Goal: Task Accomplishment & Management: Use online tool/utility

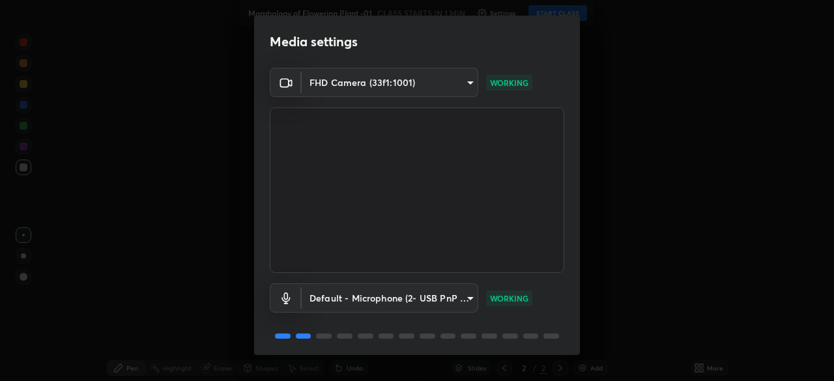
scroll to position [46, 0]
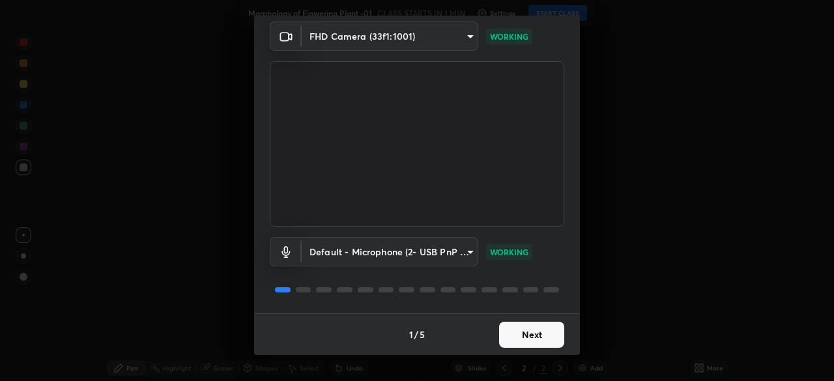
click at [523, 342] on button "Next" at bounding box center [531, 335] width 65 height 26
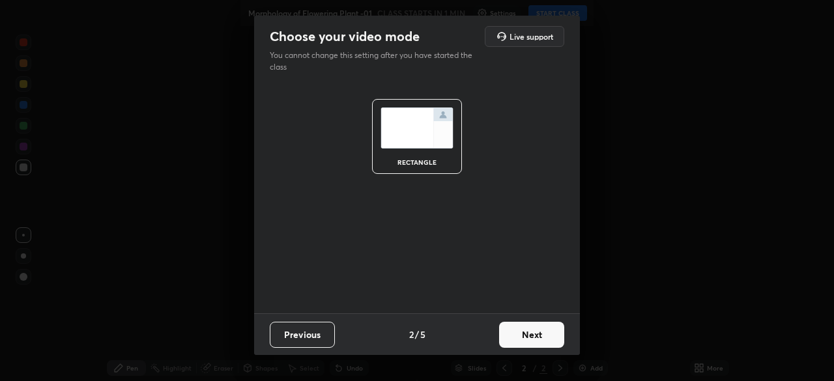
scroll to position [0, 0]
click at [532, 340] on button "Next" at bounding box center [531, 335] width 65 height 26
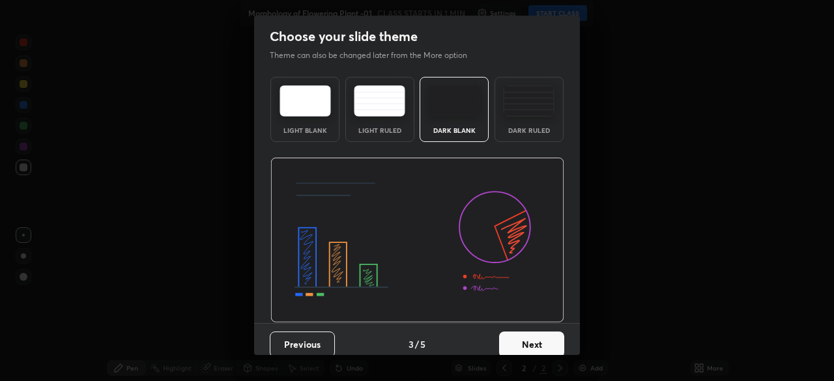
click at [539, 344] on button "Next" at bounding box center [531, 344] width 65 height 26
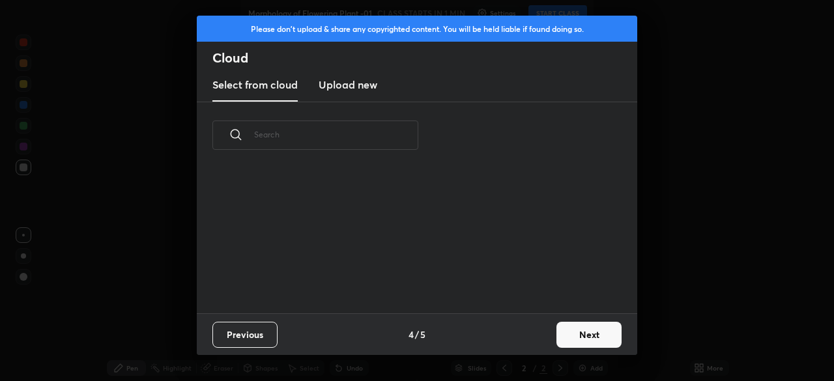
click at [583, 337] on button "Next" at bounding box center [588, 335] width 65 height 26
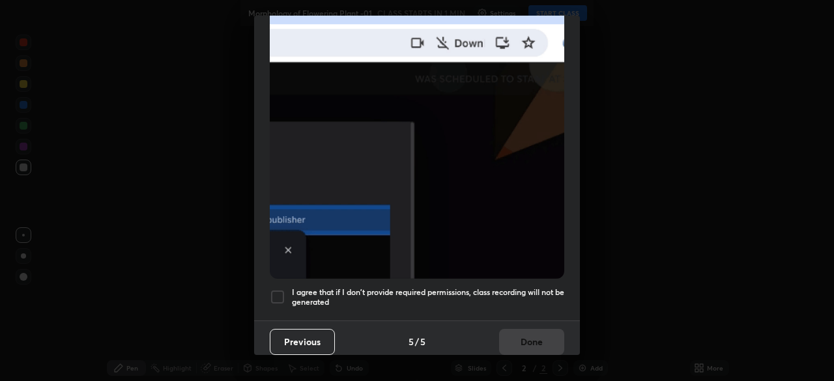
scroll to position [312, 0]
click at [307, 331] on button "Previous" at bounding box center [302, 341] width 65 height 26
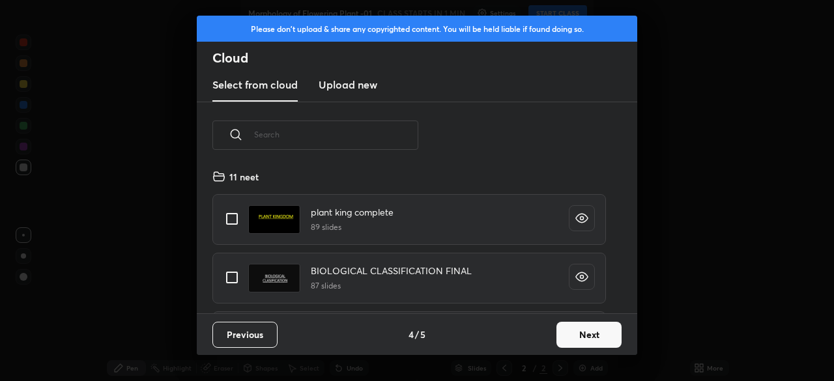
scroll to position [145, 418]
click at [352, 88] on h3 "Upload new" at bounding box center [347, 85] width 59 height 16
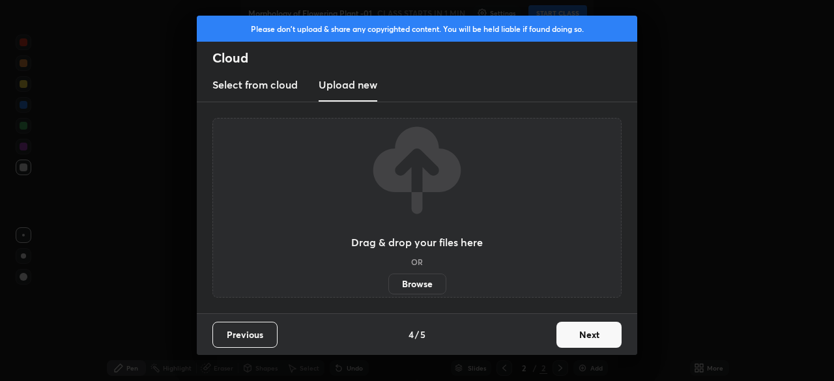
click at [410, 279] on label "Browse" at bounding box center [417, 283] width 58 height 21
click at [388, 279] on input "Browse" at bounding box center [388, 283] width 0 height 21
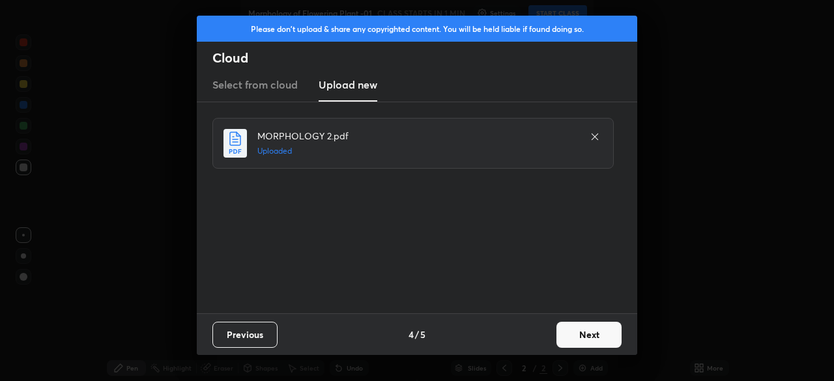
click at [588, 324] on button "Next" at bounding box center [588, 335] width 65 height 26
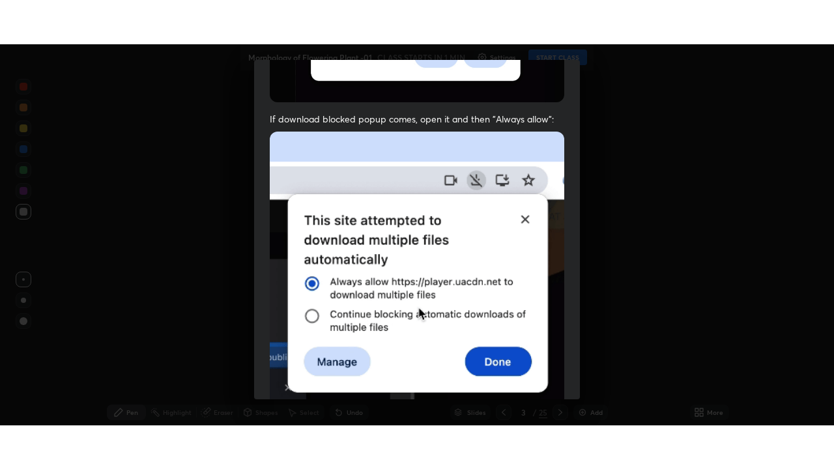
scroll to position [312, 0]
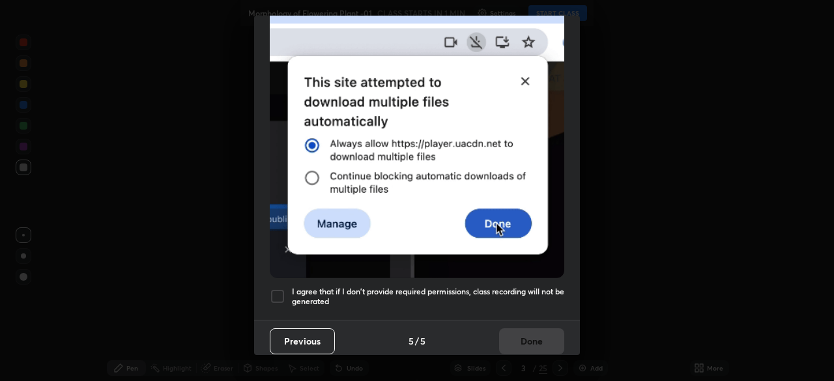
click at [281, 291] on div at bounding box center [278, 296] width 16 height 16
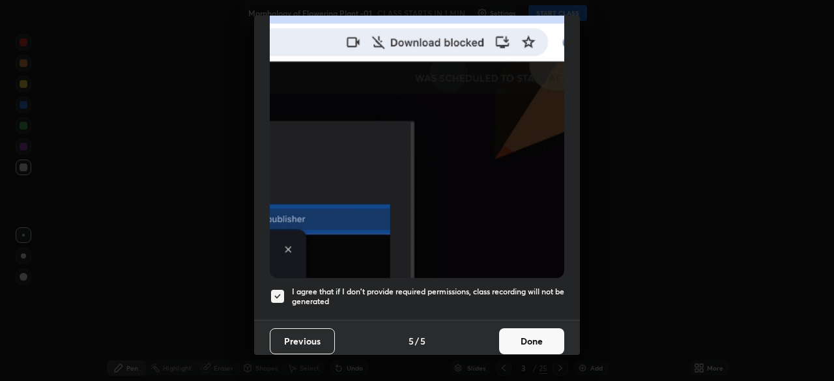
click at [510, 340] on button "Done" at bounding box center [531, 341] width 65 height 26
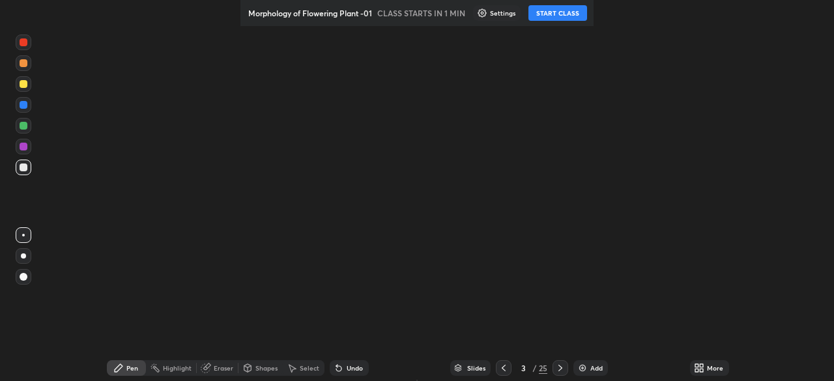
click at [690, 361] on div "More" at bounding box center [709, 368] width 39 height 16
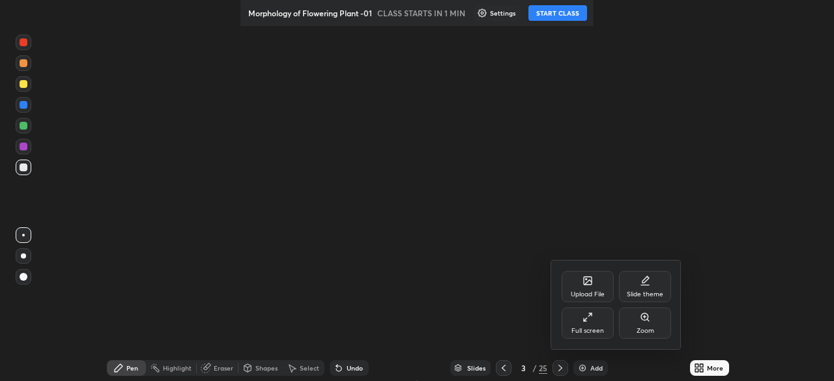
click at [594, 325] on div "Full screen" at bounding box center [587, 322] width 52 height 31
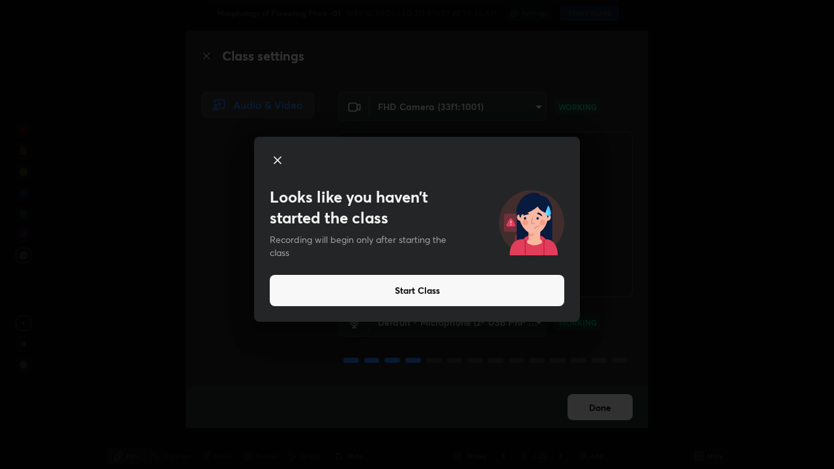
click at [540, 291] on button "Start Class" at bounding box center [417, 290] width 294 height 31
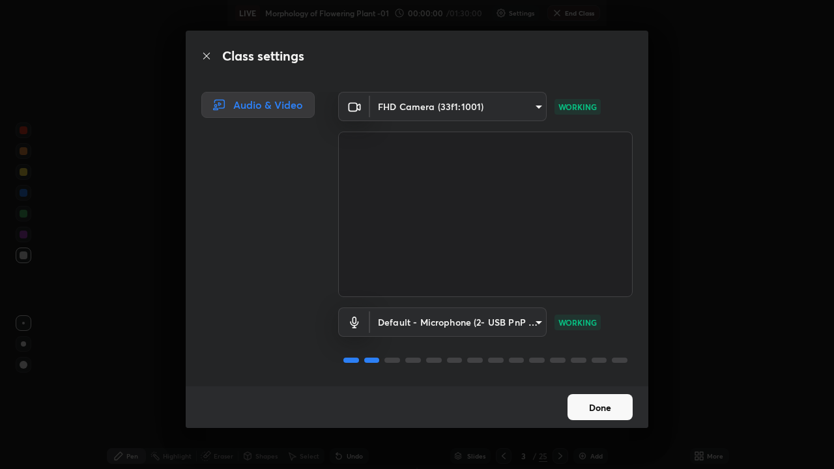
click at [411, 283] on video at bounding box center [485, 214] width 294 height 165
click at [576, 406] on button "Done" at bounding box center [599, 407] width 65 height 26
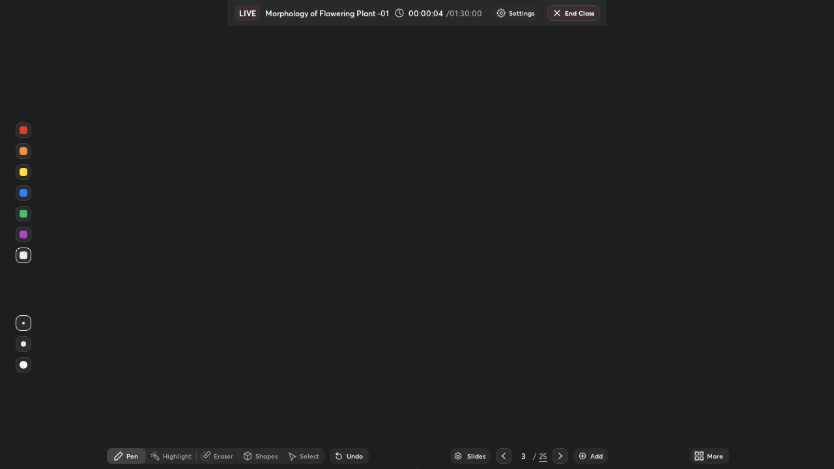
click at [469, 458] on div "Slides" at bounding box center [476, 456] width 18 height 7
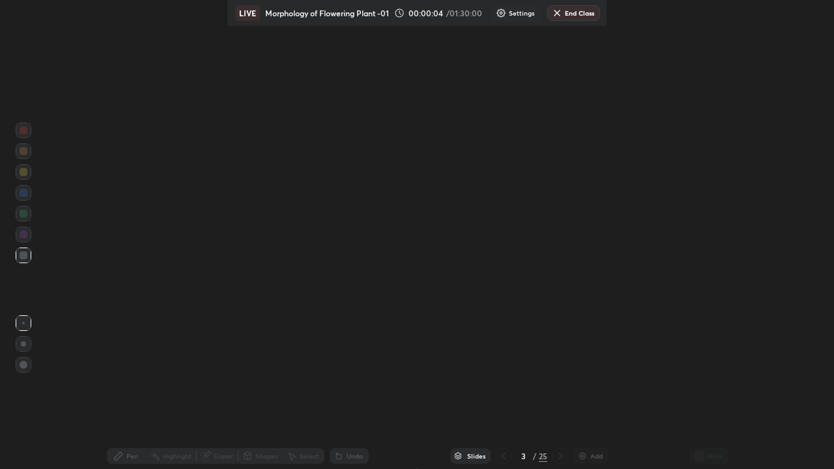
scroll to position [1, 7]
click at [472, 455] on div "Slides" at bounding box center [476, 456] width 18 height 7
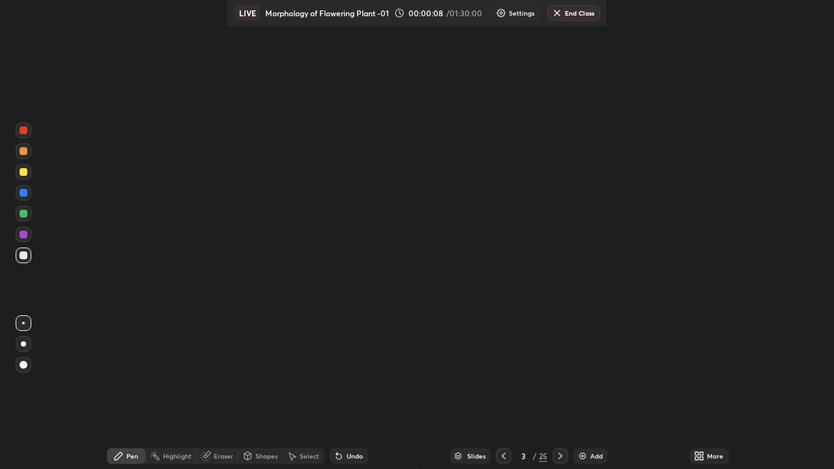
click at [502, 453] on icon at bounding box center [503, 456] width 10 height 10
click at [501, 456] on icon at bounding box center [503, 456] width 10 height 10
click at [369, 451] on div "Undo" at bounding box center [348, 456] width 39 height 16
click at [503, 458] on icon at bounding box center [503, 456] width 4 height 7
click at [501, 455] on icon at bounding box center [503, 456] width 4 height 7
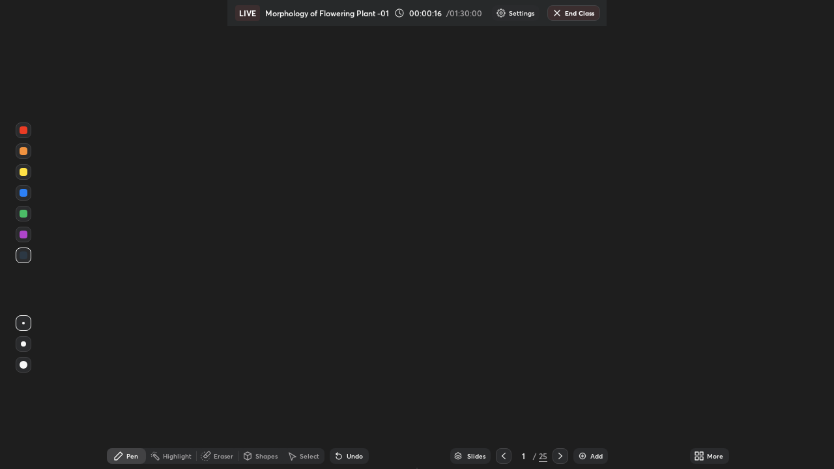
click at [501, 455] on icon at bounding box center [503, 456] width 4 height 7
click at [502, 456] on icon at bounding box center [503, 456] width 10 height 10
click at [501, 455] on icon at bounding box center [503, 456] width 4 height 7
click at [475, 458] on div "Slides" at bounding box center [476, 456] width 18 height 7
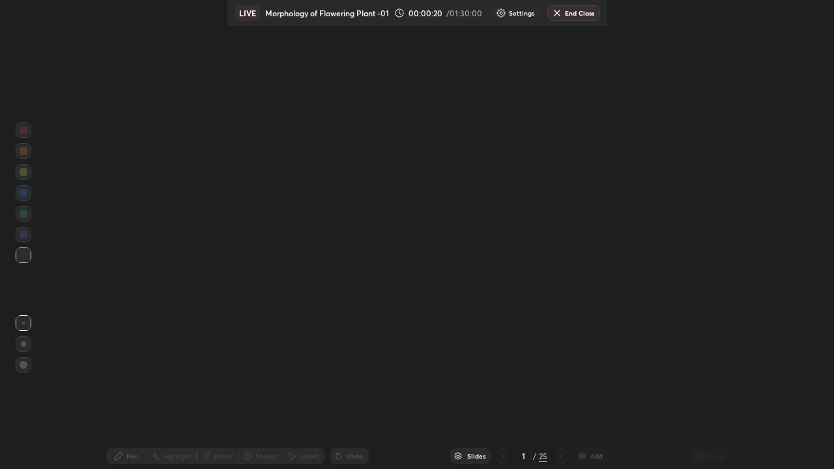
click at [477, 456] on div "Slides" at bounding box center [476, 456] width 18 height 7
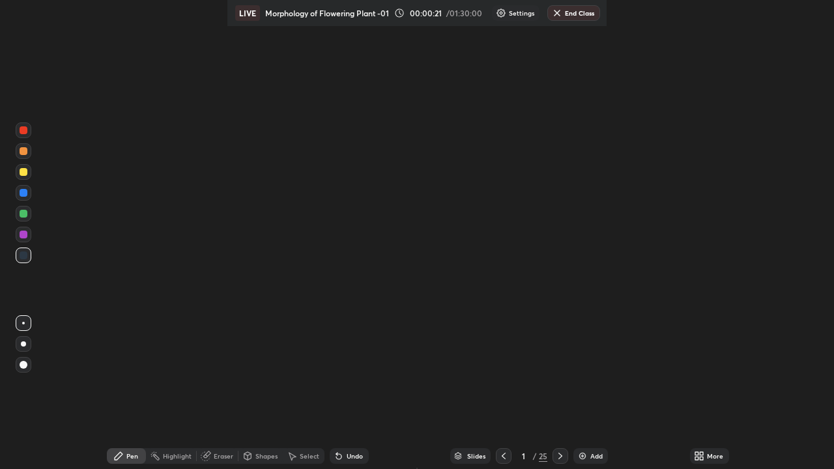
click at [559, 457] on icon at bounding box center [560, 456] width 4 height 7
click at [559, 456] on icon at bounding box center [560, 456] width 10 height 10
click at [558, 456] on icon at bounding box center [560, 456] width 10 height 10
click at [559, 458] on icon at bounding box center [560, 456] width 4 height 7
click at [475, 456] on div "Slides" at bounding box center [476, 456] width 18 height 7
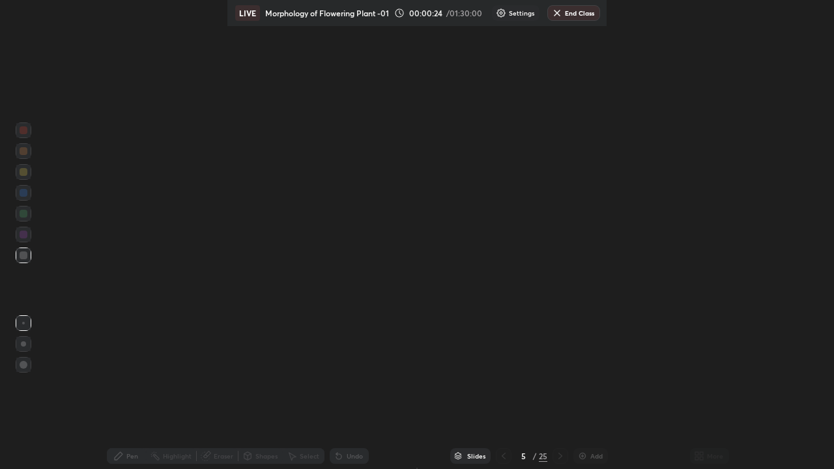
click at [477, 458] on div "Slides" at bounding box center [476, 456] width 18 height 7
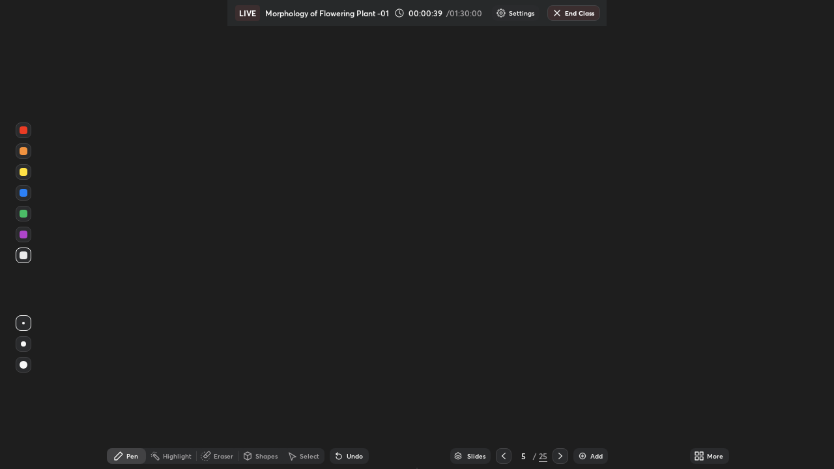
click at [30, 232] on div at bounding box center [24, 235] width 16 height 16
click at [707, 457] on div "More" at bounding box center [715, 456] width 16 height 7
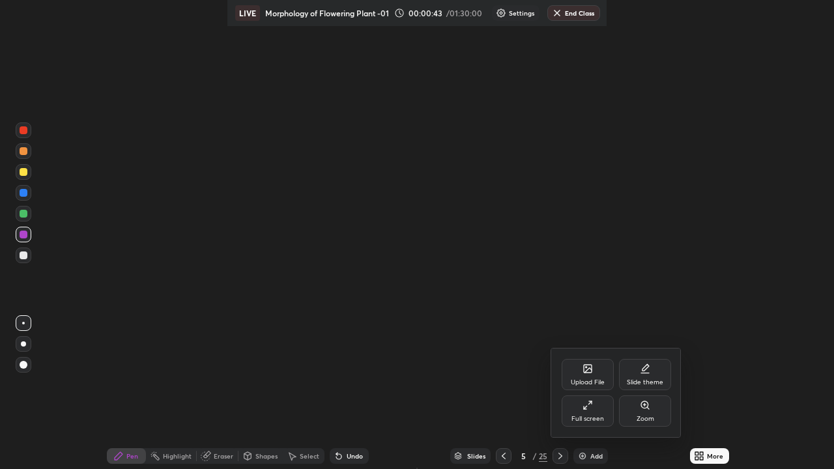
click at [585, 407] on icon at bounding box center [584, 407] width 3 height 3
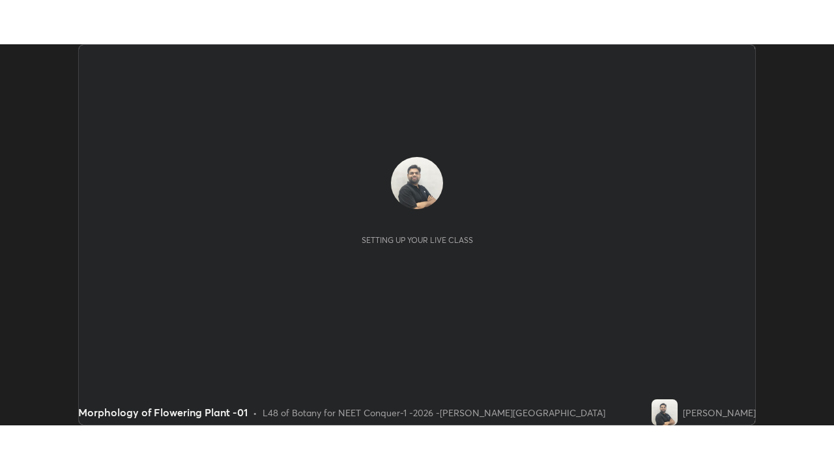
scroll to position [381, 834]
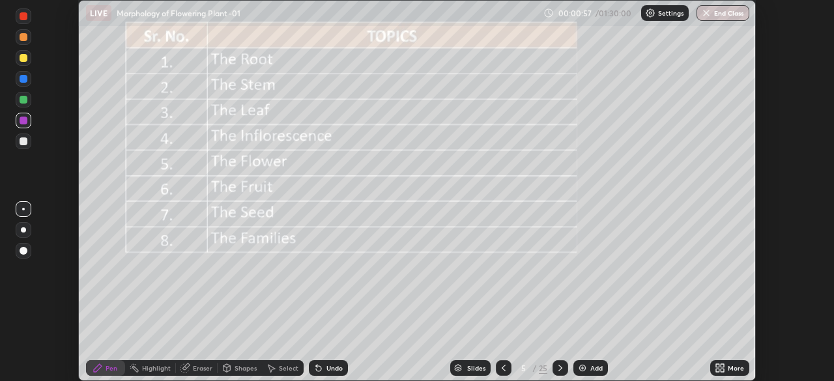
click at [727, 364] on div "More" at bounding box center [729, 368] width 39 height 16
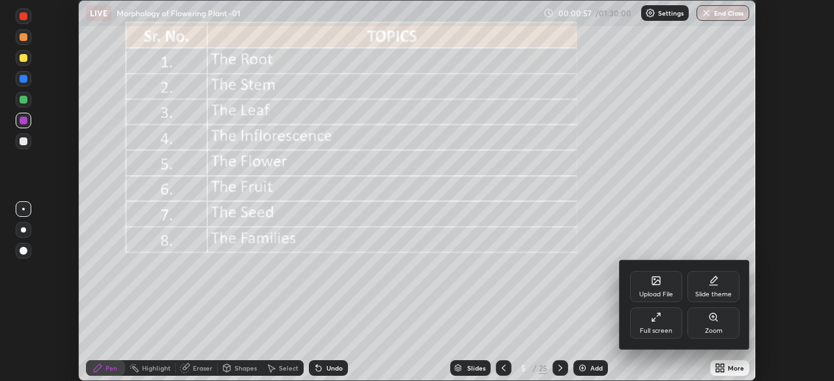
click at [656, 317] on icon at bounding box center [656, 317] width 10 height 10
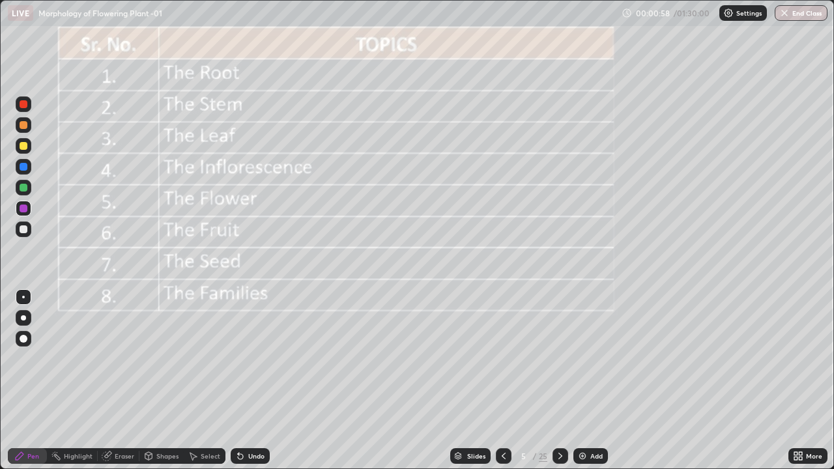
scroll to position [469, 834]
click at [23, 318] on div at bounding box center [23, 317] width 5 height 5
click at [25, 230] on div at bounding box center [24, 229] width 8 height 8
click at [478, 380] on div "Slides" at bounding box center [476, 456] width 18 height 7
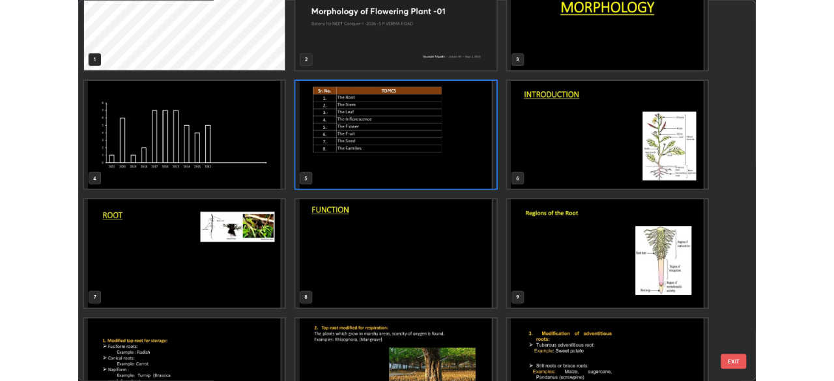
scroll to position [98, 0]
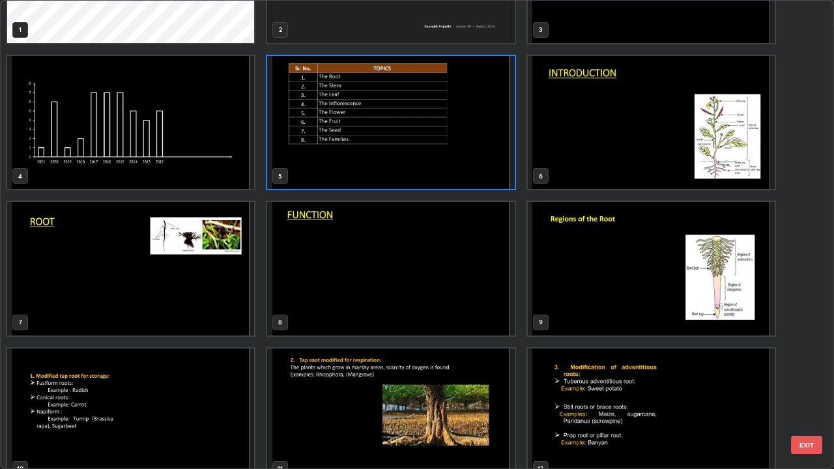
click at [222, 284] on img "grid" at bounding box center [130, 268] width 247 height 133
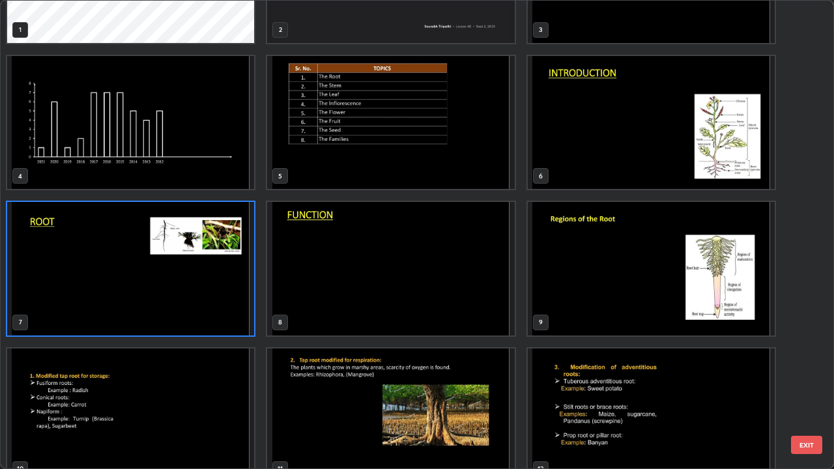
click at [227, 285] on img "grid" at bounding box center [130, 268] width 247 height 133
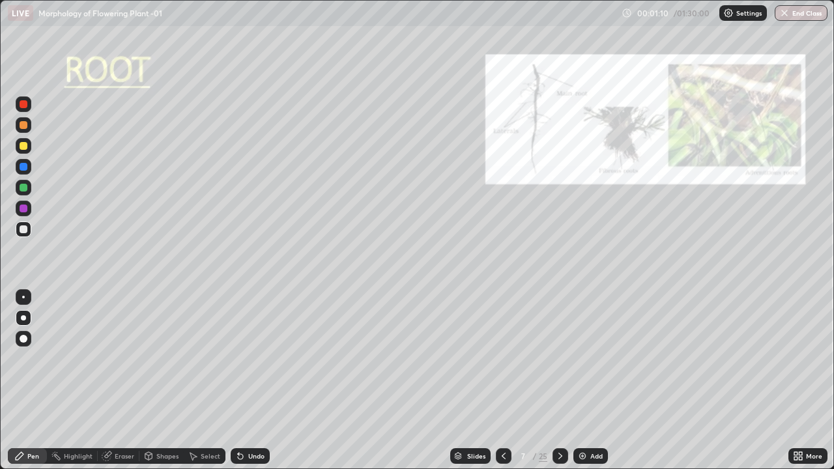
click at [227, 280] on img "grid" at bounding box center [130, 268] width 247 height 133
click at [251, 380] on div "Undo" at bounding box center [250, 456] width 39 height 16
click at [561, 380] on icon at bounding box center [560, 456] width 10 height 10
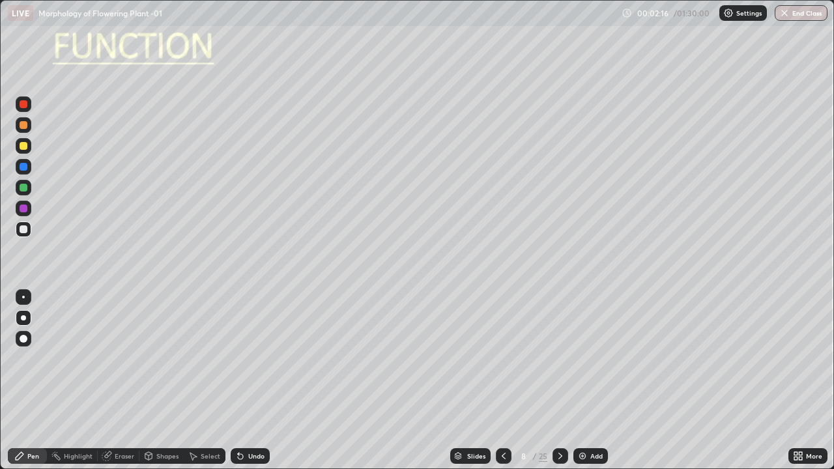
click at [502, 380] on icon at bounding box center [503, 456] width 4 height 7
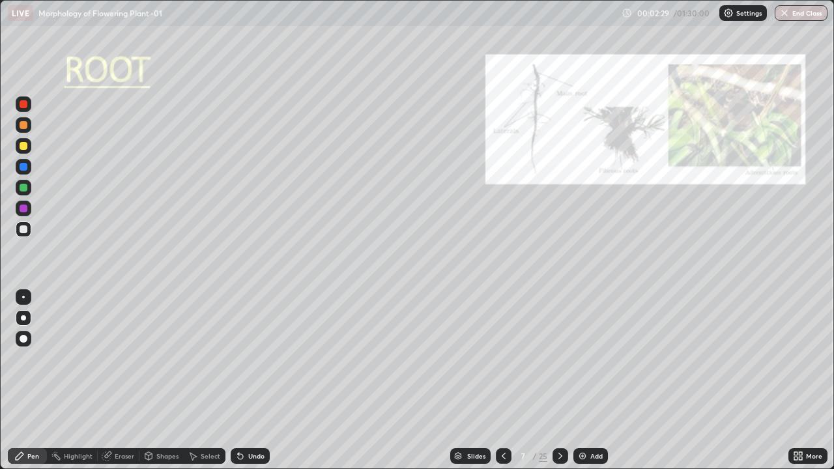
click at [28, 229] on div at bounding box center [24, 229] width 16 height 16
click at [559, 380] on icon at bounding box center [560, 456] width 10 height 10
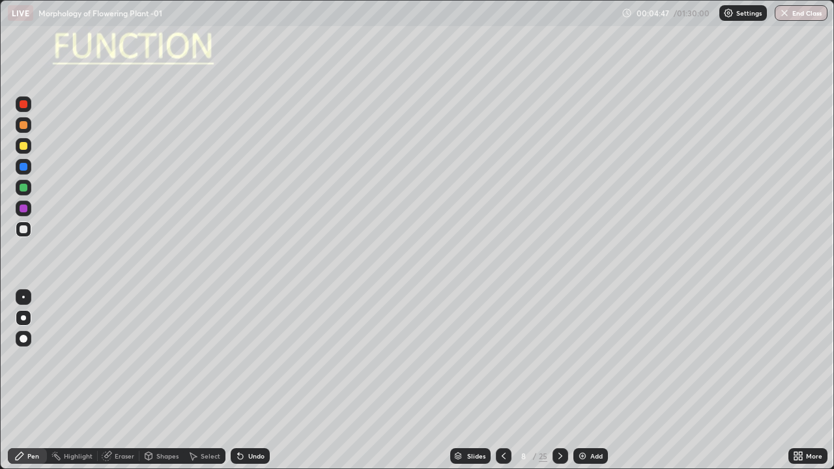
click at [29, 151] on div at bounding box center [24, 146] width 16 height 16
click at [558, 380] on icon at bounding box center [560, 456] width 4 height 7
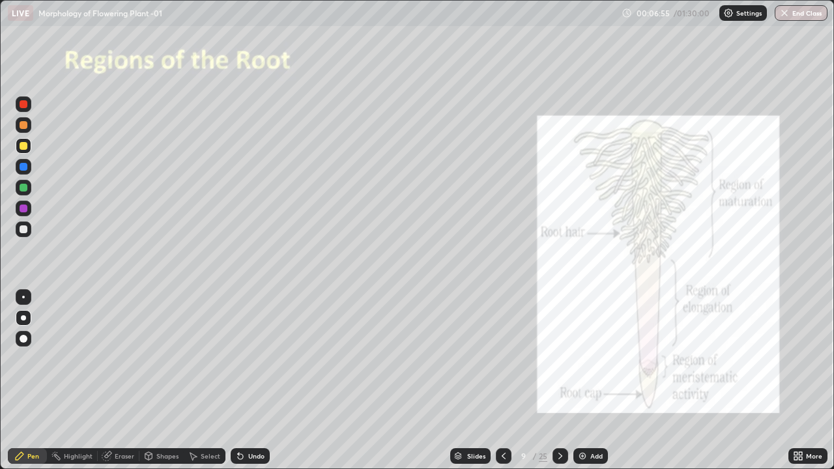
click at [561, 380] on icon at bounding box center [560, 456] width 10 height 10
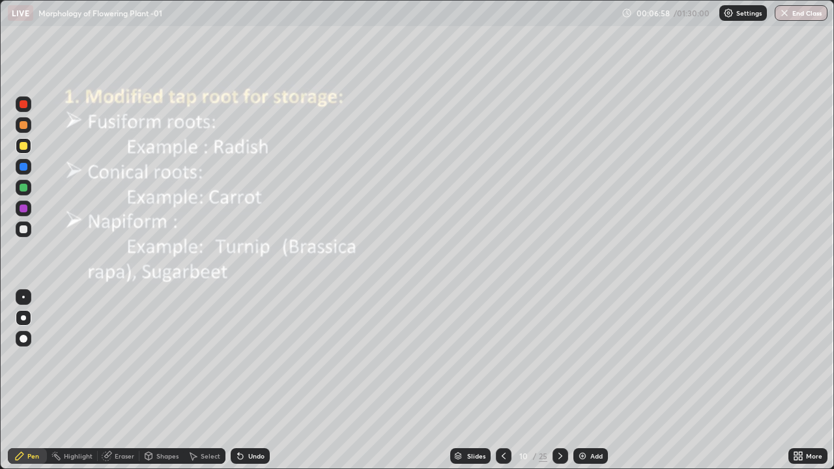
click at [500, 380] on icon at bounding box center [503, 456] width 10 height 10
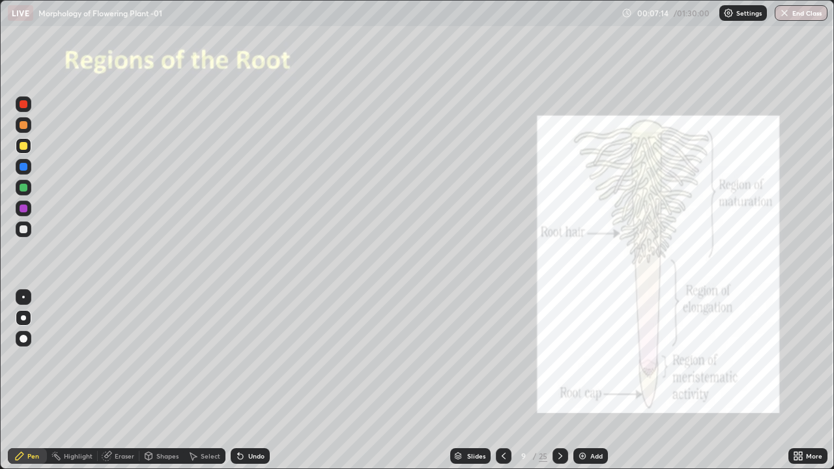
click at [590, 380] on div "Add" at bounding box center [596, 456] width 12 height 7
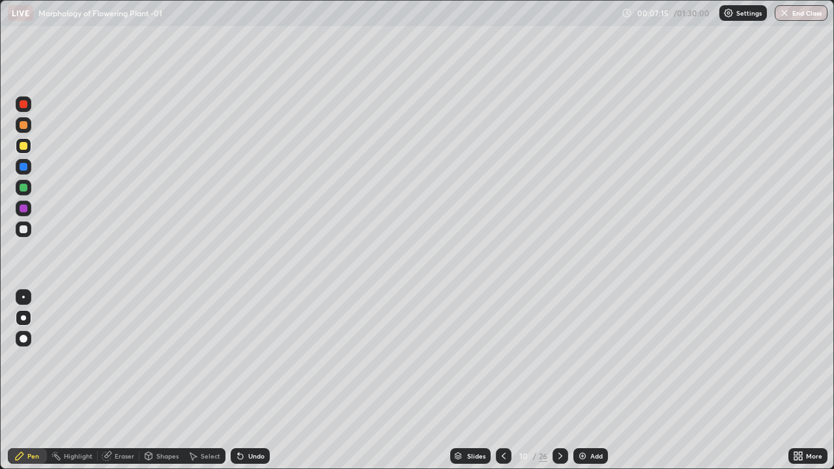
click at [29, 319] on div at bounding box center [24, 318] width 16 height 16
click at [25, 147] on div at bounding box center [24, 146] width 8 height 8
click at [559, 380] on icon at bounding box center [560, 456] width 10 height 10
click at [122, 380] on div "Eraser" at bounding box center [125, 456] width 20 height 7
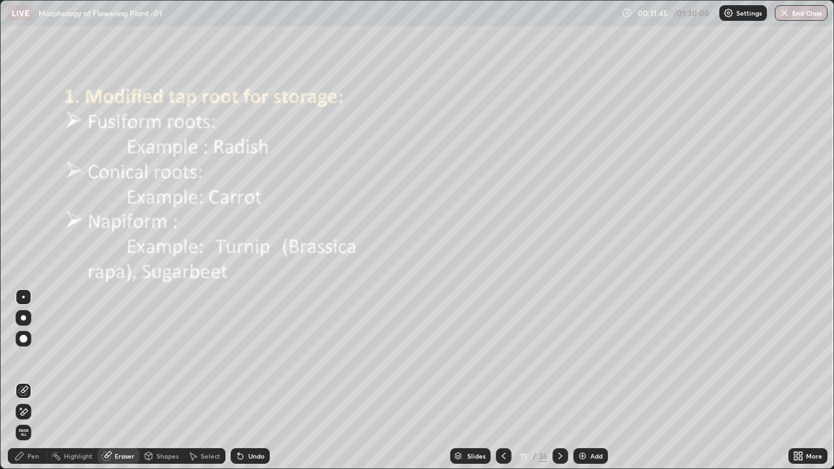
click at [27, 380] on span "Erase all" at bounding box center [23, 432] width 14 height 8
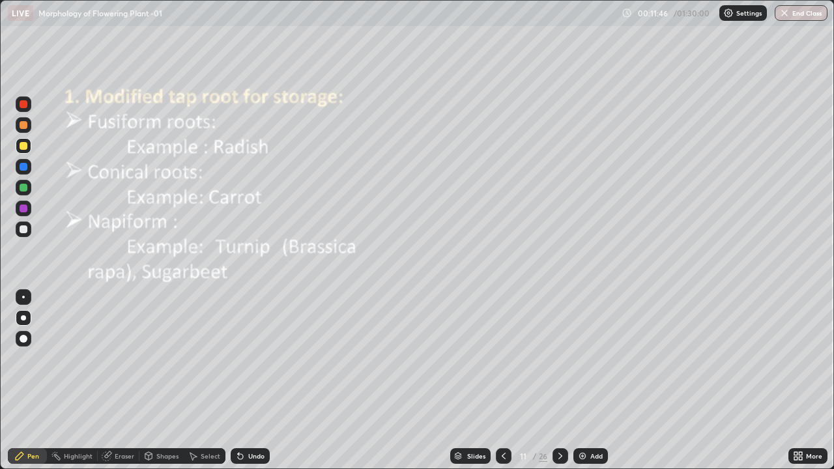
click at [16, 332] on div at bounding box center [24, 338] width 16 height 21
click at [23, 227] on div at bounding box center [24, 229] width 8 height 8
click at [559, 380] on icon at bounding box center [560, 456] width 4 height 7
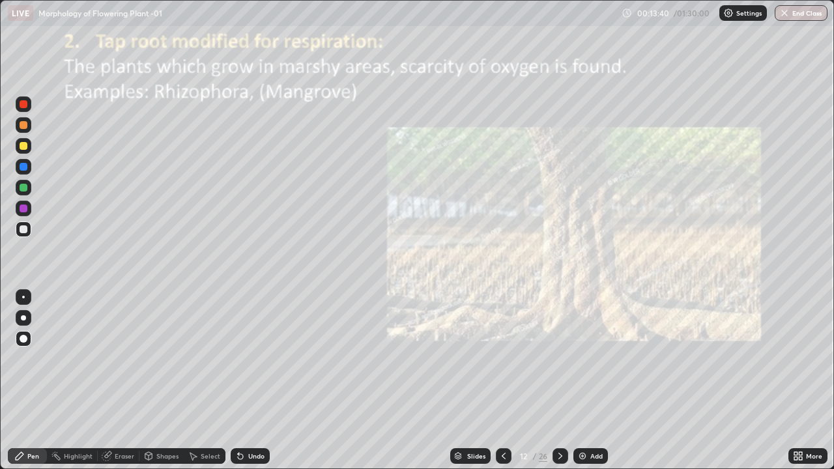
click at [26, 147] on div at bounding box center [24, 146] width 8 height 8
click at [592, 380] on div "Add" at bounding box center [596, 456] width 12 height 7
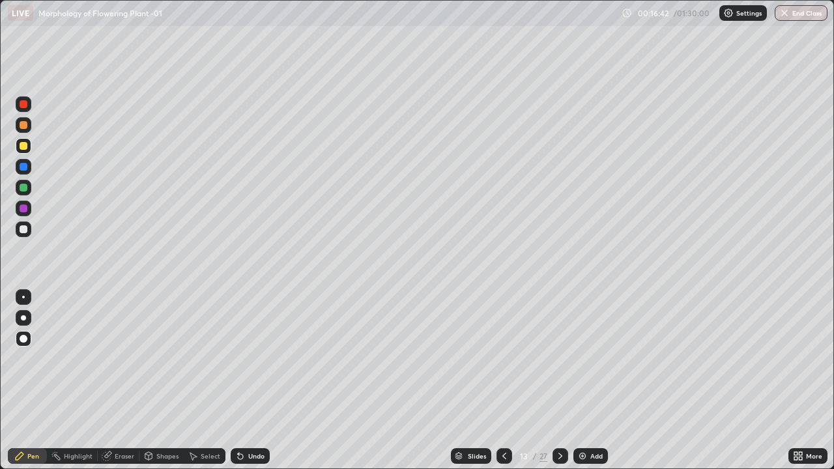
click at [23, 318] on div at bounding box center [23, 317] width 5 height 5
click at [23, 297] on div at bounding box center [23, 297] width 3 height 3
click at [23, 230] on div at bounding box center [24, 229] width 8 height 8
click at [22, 149] on div at bounding box center [24, 146] width 8 height 8
click at [25, 228] on div at bounding box center [24, 229] width 8 height 8
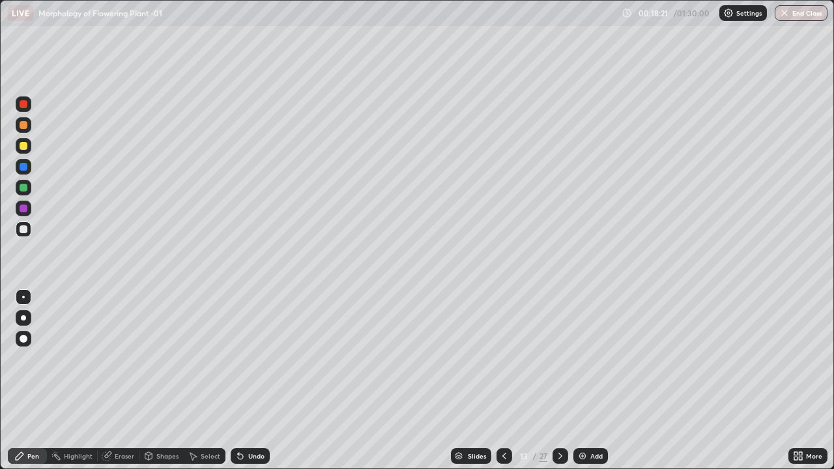
click at [23, 148] on div at bounding box center [24, 146] width 8 height 8
click at [559, 380] on icon at bounding box center [560, 456] width 10 height 10
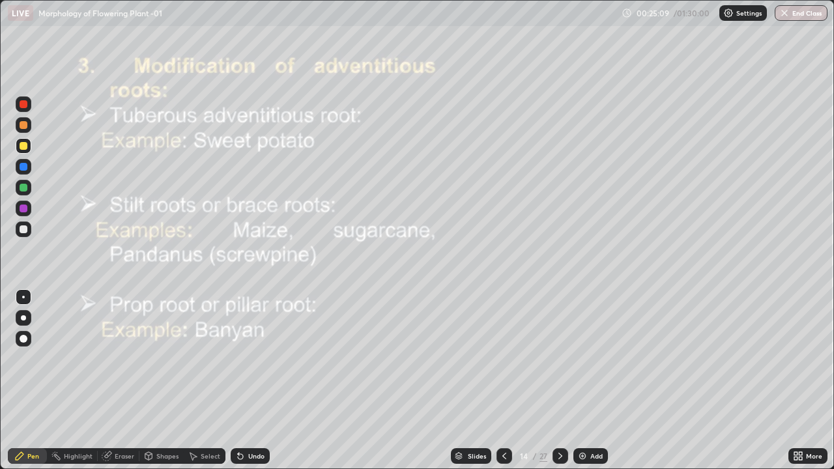
click at [800, 380] on icon at bounding box center [799, 457] width 3 height 3
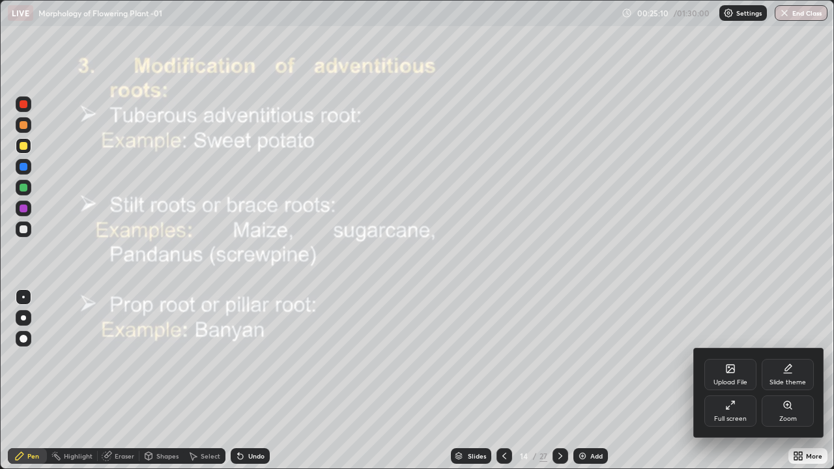
click at [727, 380] on icon at bounding box center [727, 407] width 3 height 3
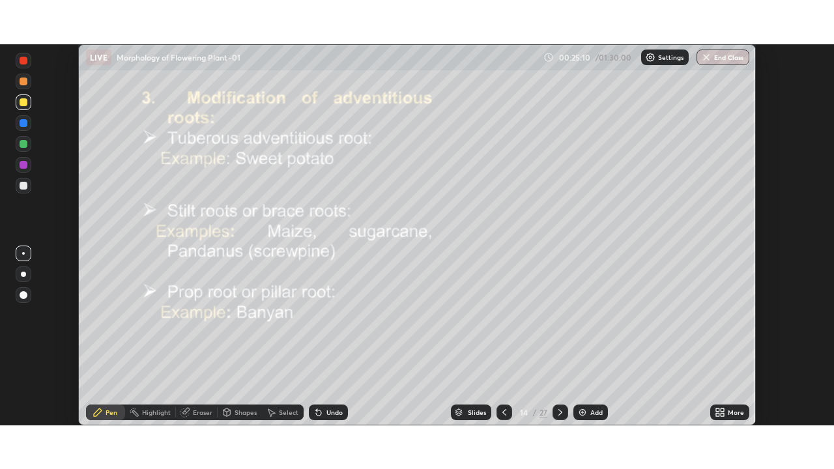
scroll to position [64736, 64284]
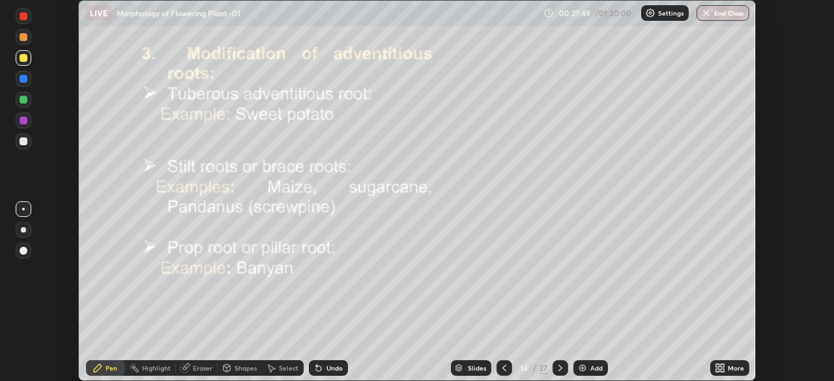
click at [729, 370] on div "More" at bounding box center [735, 368] width 16 height 7
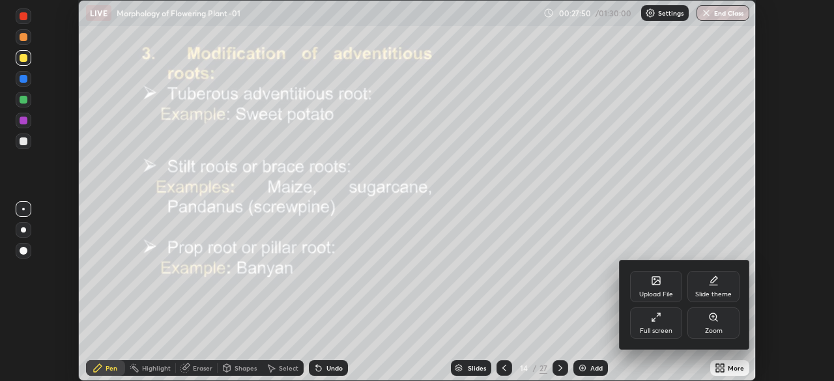
click at [666, 324] on div "Full screen" at bounding box center [656, 322] width 52 height 31
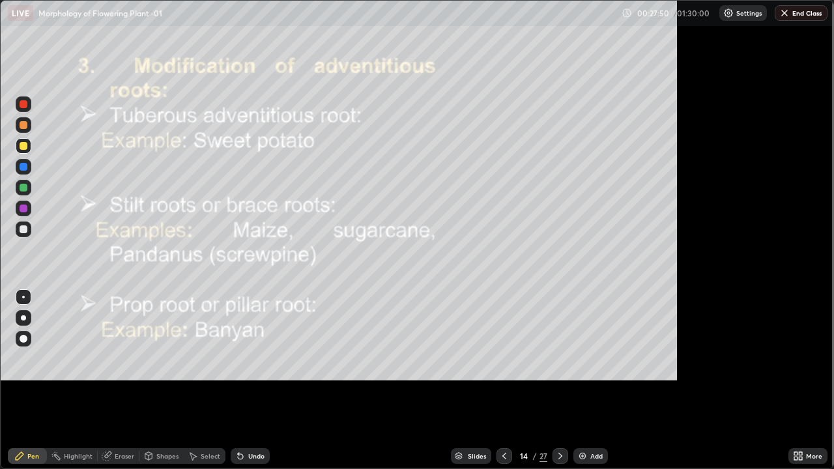
scroll to position [469, 834]
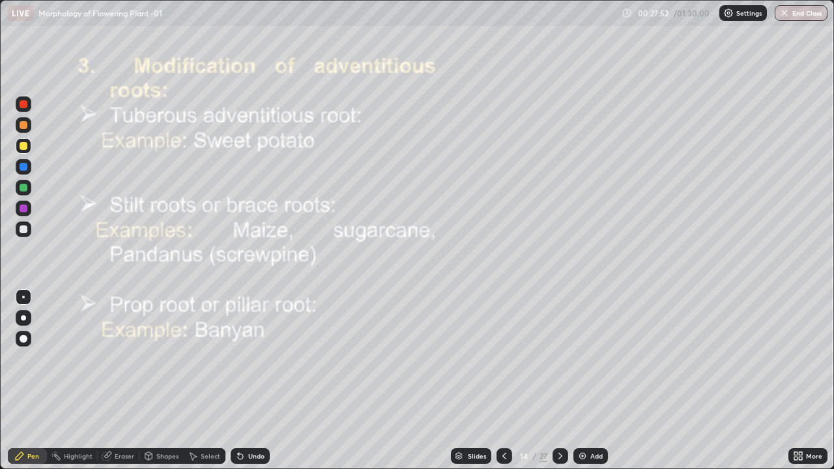
click at [586, 380] on div "Add" at bounding box center [590, 456] width 35 height 16
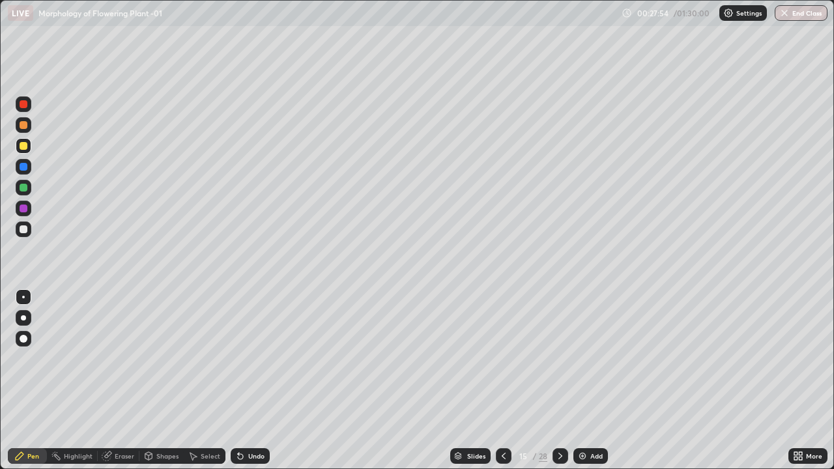
click at [30, 339] on div at bounding box center [24, 339] width 16 height 16
click at [28, 147] on div at bounding box center [24, 146] width 16 height 16
click at [559, 380] on icon at bounding box center [560, 456] width 10 height 10
click at [24, 146] on div at bounding box center [24, 146] width 8 height 8
click at [28, 147] on div at bounding box center [24, 146] width 16 height 16
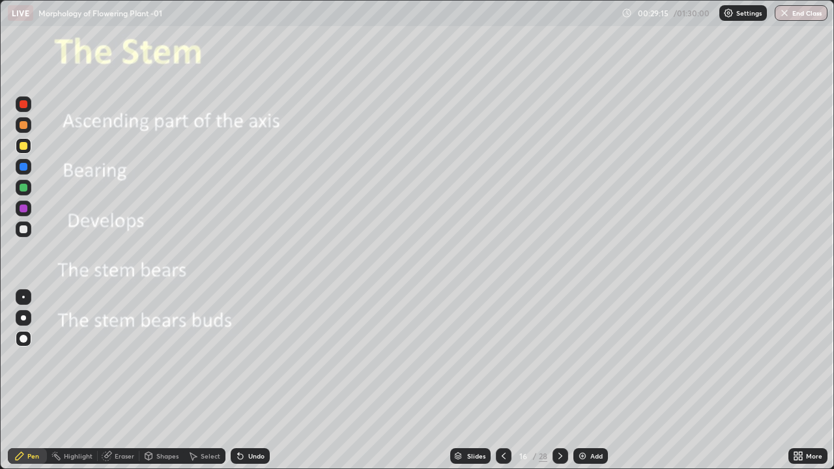
click at [257, 380] on div "Undo" at bounding box center [250, 456] width 39 height 16
click at [256, 380] on div "Undo" at bounding box center [256, 456] width 16 height 7
click at [251, 380] on div "Undo" at bounding box center [256, 456] width 16 height 7
click at [253, 380] on div "Undo" at bounding box center [256, 456] width 16 height 7
click at [29, 230] on div at bounding box center [24, 229] width 16 height 16
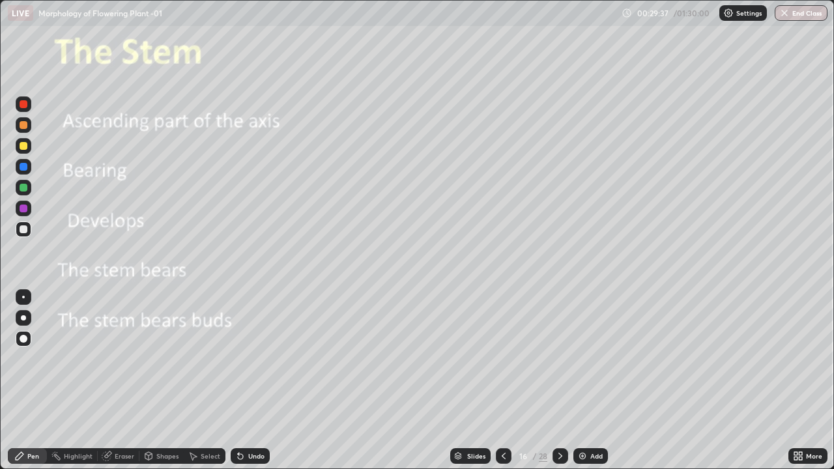
click at [250, 380] on div "Undo" at bounding box center [256, 456] width 16 height 7
click at [253, 380] on div "Undo" at bounding box center [256, 456] width 16 height 7
click at [27, 187] on div at bounding box center [24, 188] width 8 height 8
click at [205, 380] on div "Select" at bounding box center [211, 456] width 20 height 7
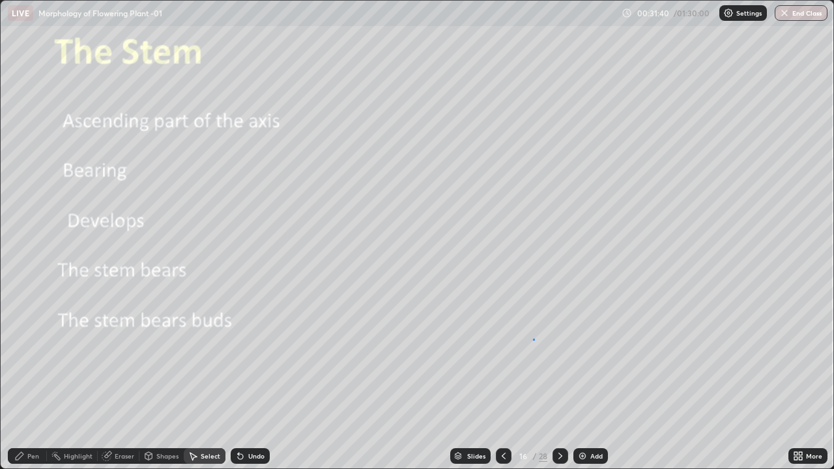
click at [533, 339] on div "0 ° Undo Copy Duplicate Duplicate to new slide Delete" at bounding box center [417, 235] width 832 height 468
click at [38, 380] on div "Pen" at bounding box center [33, 456] width 12 height 7
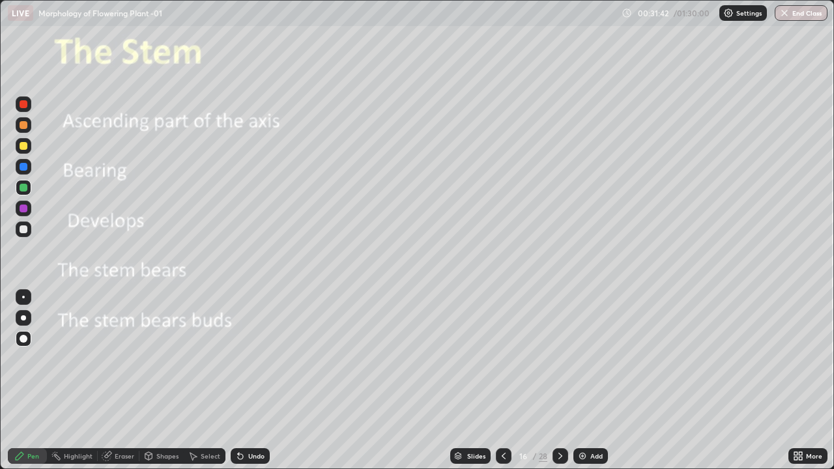
click at [28, 319] on div at bounding box center [24, 318] width 16 height 16
click at [255, 380] on div "Undo" at bounding box center [256, 456] width 16 height 7
click at [28, 229] on div at bounding box center [24, 229] width 16 height 16
click at [560, 380] on icon at bounding box center [560, 456] width 10 height 10
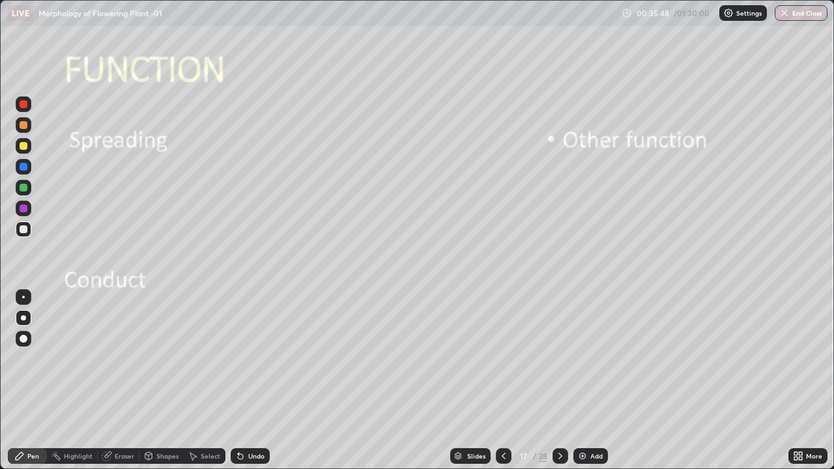
click at [29, 225] on div at bounding box center [24, 229] width 16 height 16
click at [29, 227] on div at bounding box center [24, 229] width 16 height 16
click at [24, 339] on div at bounding box center [24, 339] width 8 height 8
click at [560, 380] on icon at bounding box center [560, 456] width 10 height 10
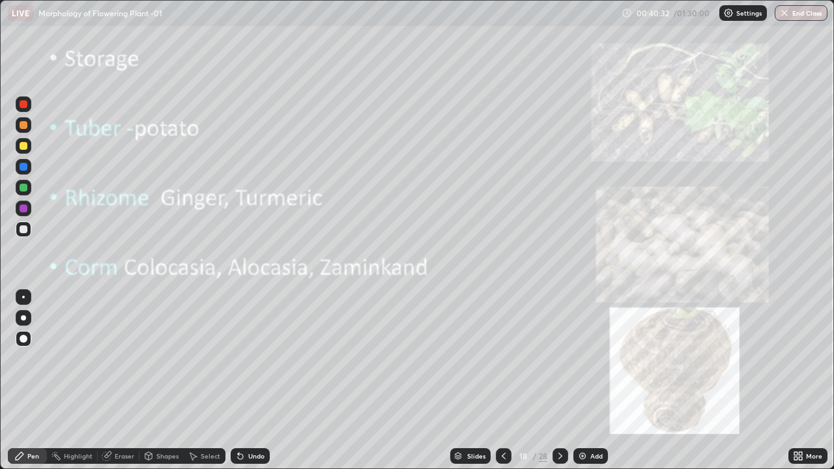
click at [25, 148] on div at bounding box center [24, 146] width 8 height 8
click at [23, 297] on div at bounding box center [23, 297] width 3 height 3
click at [27, 227] on div at bounding box center [24, 229] width 8 height 8
click at [24, 188] on div at bounding box center [24, 188] width 8 height 8
click at [557, 380] on icon at bounding box center [560, 456] width 10 height 10
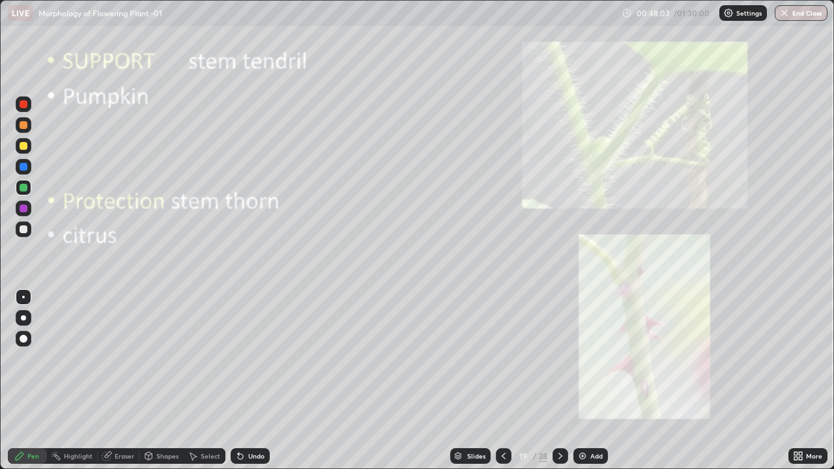
click at [585, 380] on img at bounding box center [582, 456] width 10 height 10
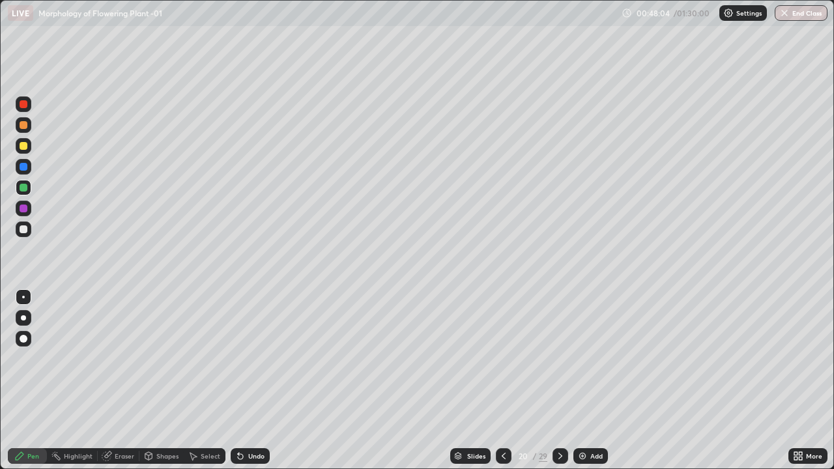
click at [29, 337] on div at bounding box center [24, 339] width 16 height 16
click at [26, 193] on div at bounding box center [24, 188] width 16 height 16
click at [24, 146] on div at bounding box center [24, 146] width 8 height 8
click at [25, 227] on div at bounding box center [24, 229] width 8 height 8
click at [24, 232] on div at bounding box center [24, 229] width 8 height 8
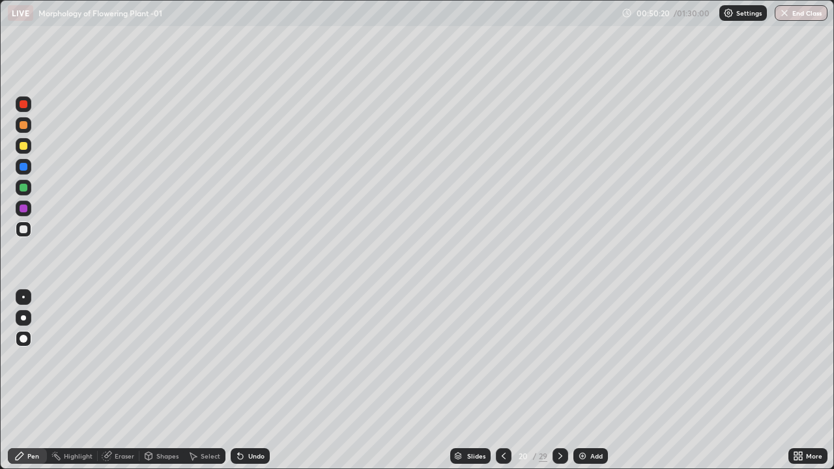
click at [23, 318] on div at bounding box center [23, 317] width 5 height 5
click at [560, 380] on icon at bounding box center [560, 456] width 10 height 10
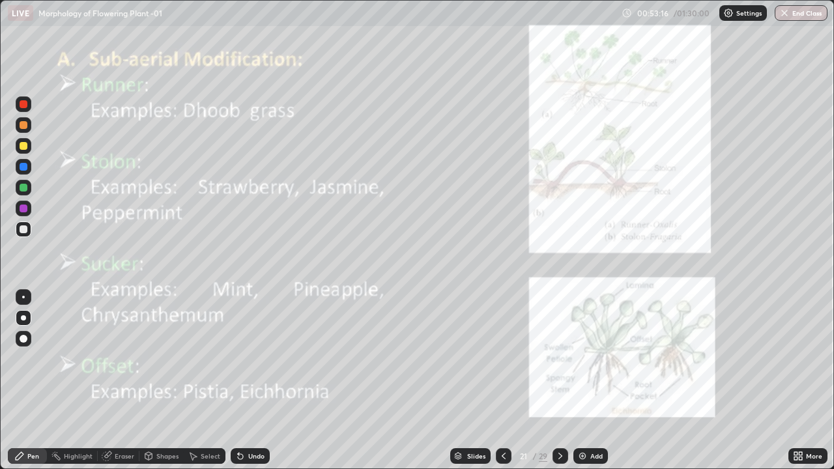
click at [502, 380] on icon at bounding box center [503, 456] width 10 height 10
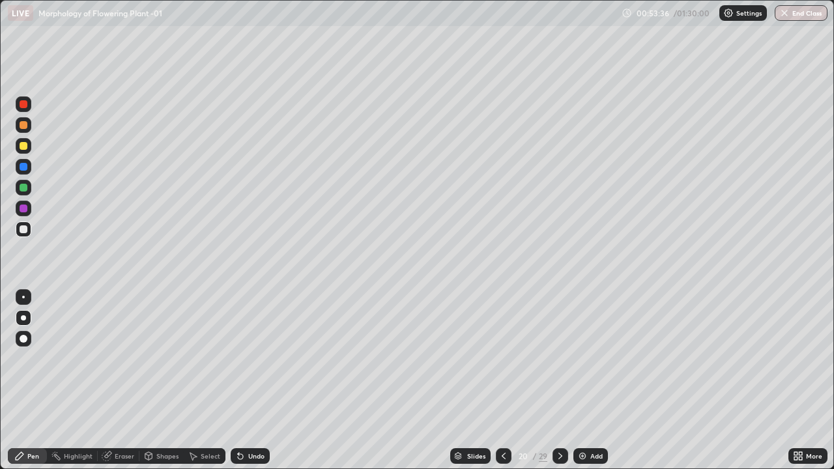
click at [559, 380] on icon at bounding box center [560, 456] width 4 height 7
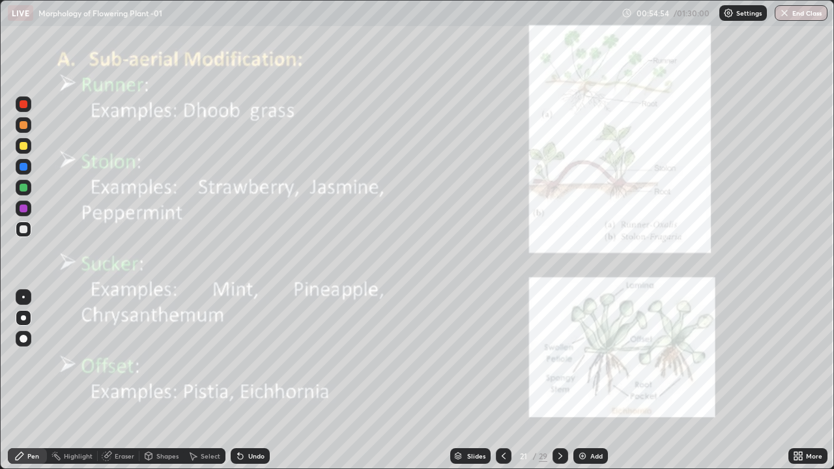
click at [27, 189] on div at bounding box center [24, 188] width 8 height 8
click at [23, 229] on div at bounding box center [24, 229] width 8 height 8
click at [23, 188] on div at bounding box center [24, 188] width 8 height 8
click at [561, 380] on div at bounding box center [560, 456] width 16 height 16
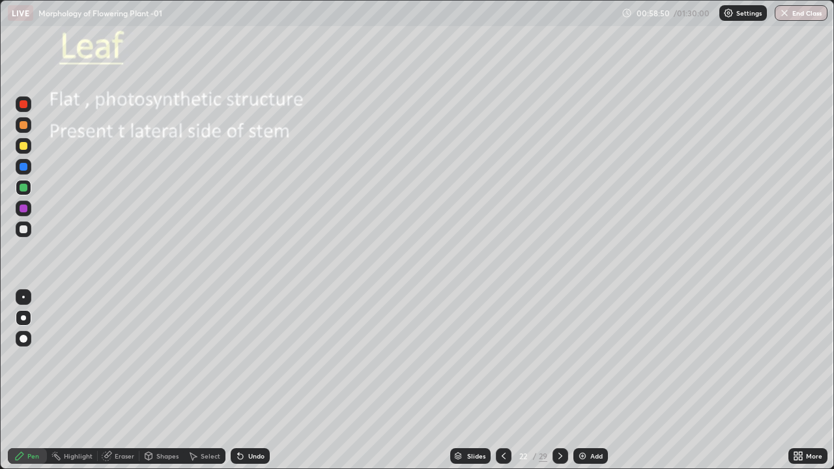
click at [501, 380] on icon at bounding box center [503, 456] width 10 height 10
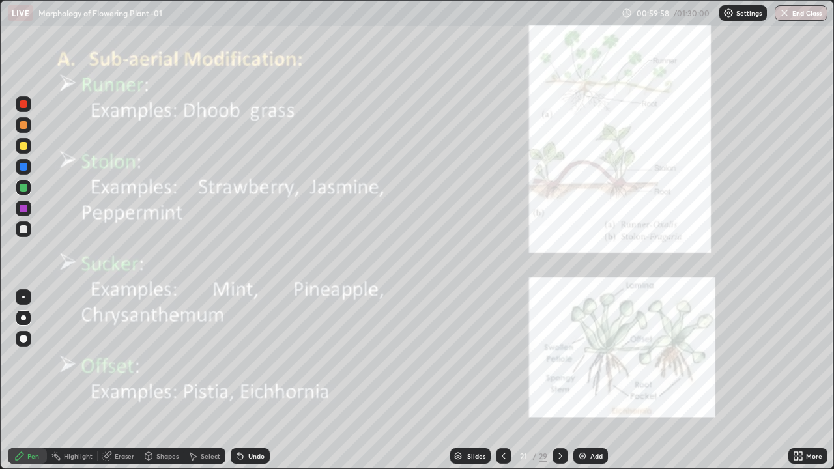
click at [560, 380] on icon at bounding box center [560, 456] width 10 height 10
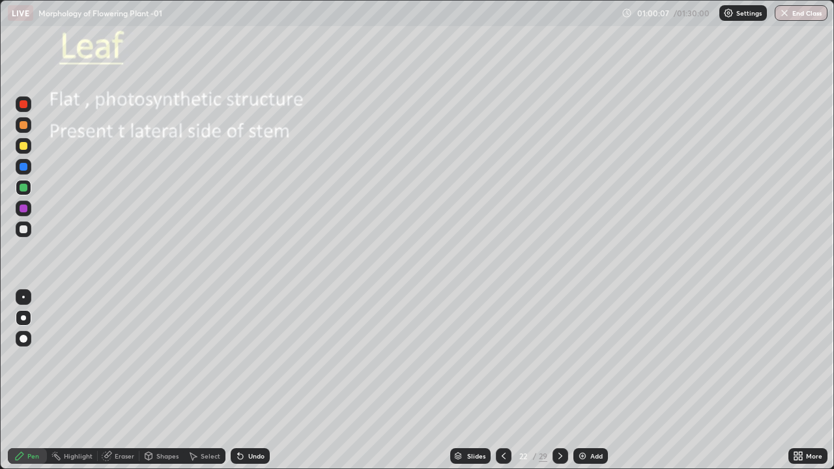
click at [25, 229] on div at bounding box center [24, 229] width 8 height 8
click at [25, 205] on div at bounding box center [24, 208] width 8 height 8
click at [23, 297] on div at bounding box center [23, 297] width 3 height 3
click at [29, 231] on div at bounding box center [24, 229] width 16 height 16
click at [25, 226] on div at bounding box center [24, 229] width 8 height 8
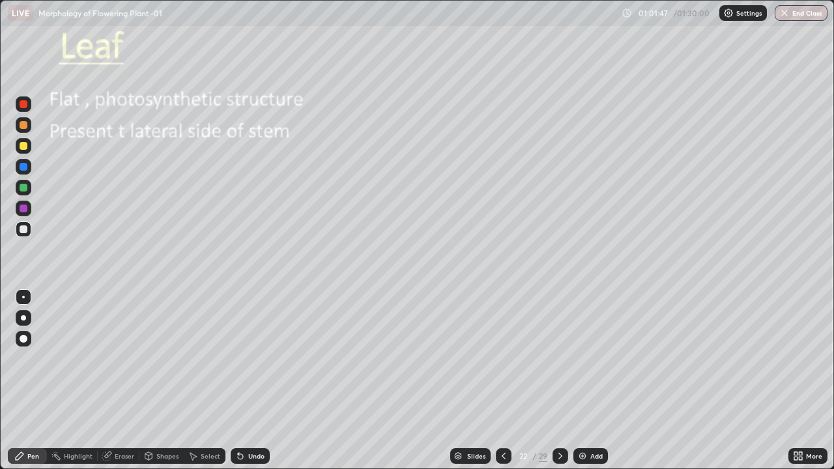
click at [27, 188] on div at bounding box center [24, 188] width 8 height 8
click at [250, 380] on div "Undo" at bounding box center [256, 456] width 16 height 7
click at [252, 380] on div "Undo" at bounding box center [256, 456] width 16 height 7
click at [22, 227] on div at bounding box center [24, 229] width 8 height 8
click at [257, 380] on div "Undo" at bounding box center [250, 456] width 39 height 16
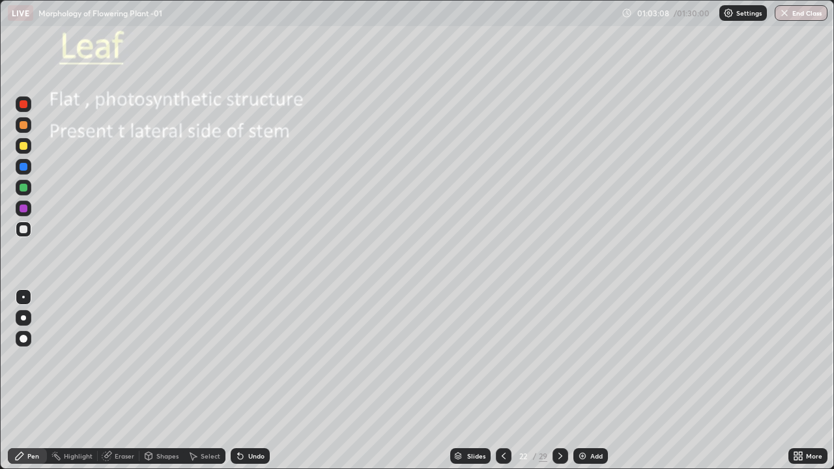
click at [255, 380] on div "Undo" at bounding box center [256, 456] width 16 height 7
click at [256, 380] on div "Undo" at bounding box center [256, 456] width 16 height 7
click at [257, 380] on div "Undo" at bounding box center [256, 456] width 16 height 7
click at [259, 380] on div "Undo" at bounding box center [256, 456] width 16 height 7
click at [501, 380] on icon at bounding box center [503, 456] width 10 height 10
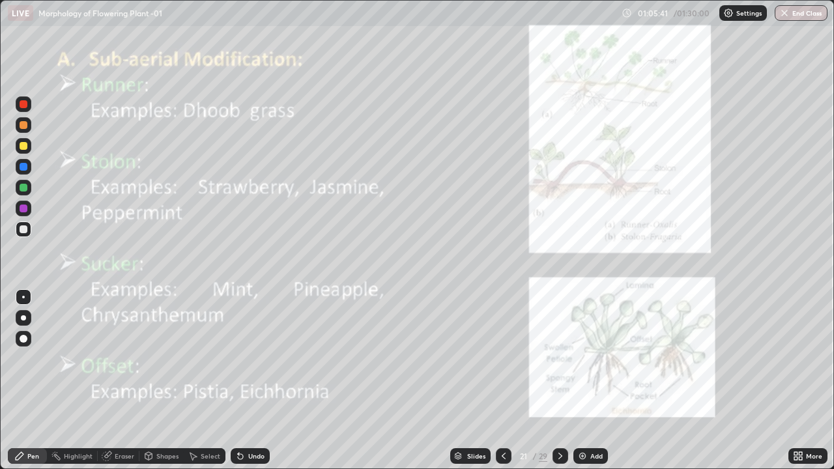
click at [565, 380] on div at bounding box center [560, 456] width 16 height 16
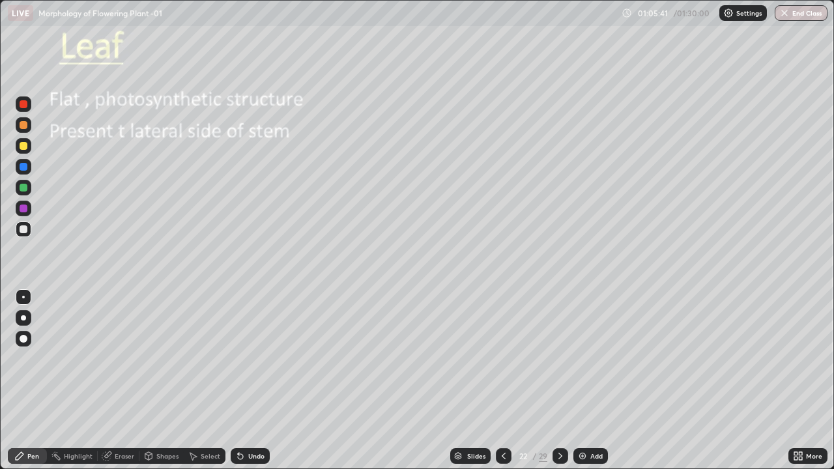
click at [559, 380] on icon at bounding box center [560, 456] width 10 height 10
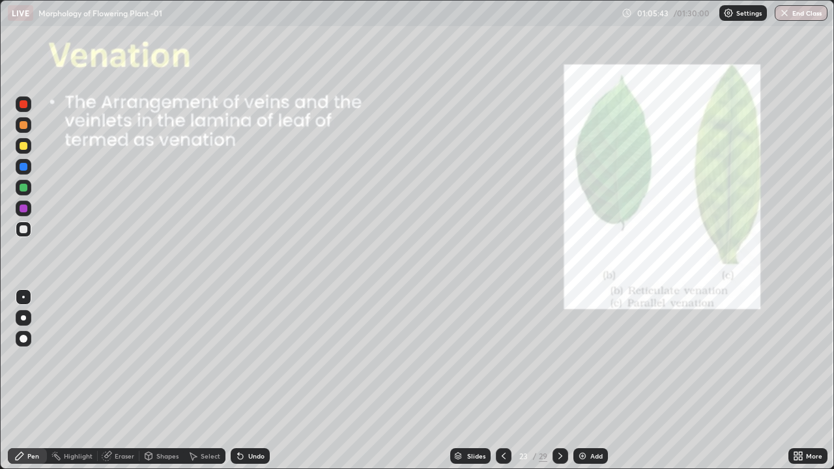
click at [502, 380] on icon at bounding box center [503, 456] width 10 height 10
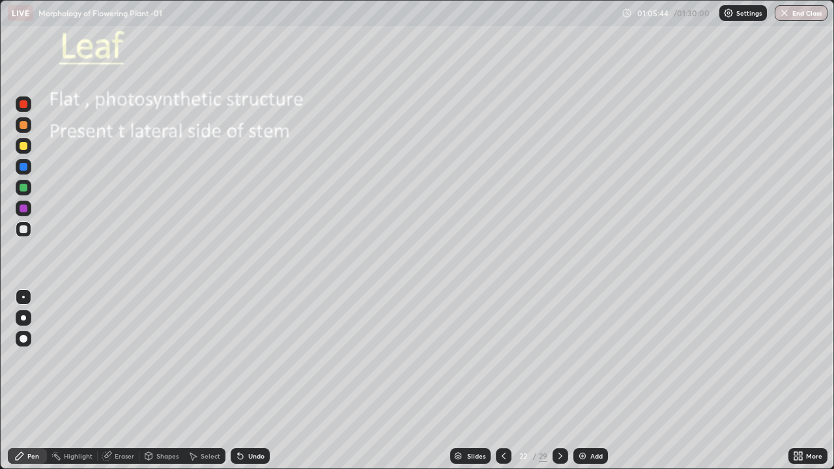
click at [592, 380] on div "Add" at bounding box center [596, 456] width 12 height 7
click at [28, 338] on div at bounding box center [24, 339] width 16 height 16
click at [24, 339] on div at bounding box center [24, 339] width 8 height 8
click at [24, 231] on div at bounding box center [24, 229] width 8 height 8
click at [23, 337] on div at bounding box center [24, 339] width 8 height 8
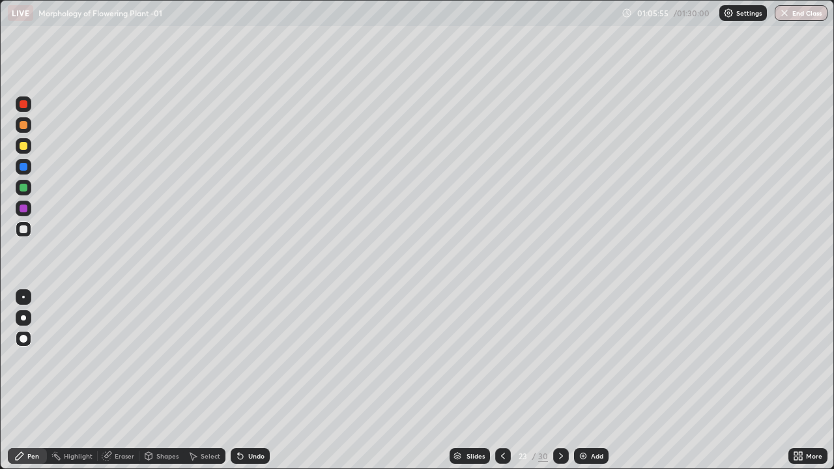
click at [252, 380] on div "Undo" at bounding box center [256, 456] width 16 height 7
click at [164, 380] on div "Shapes" at bounding box center [167, 456] width 22 height 7
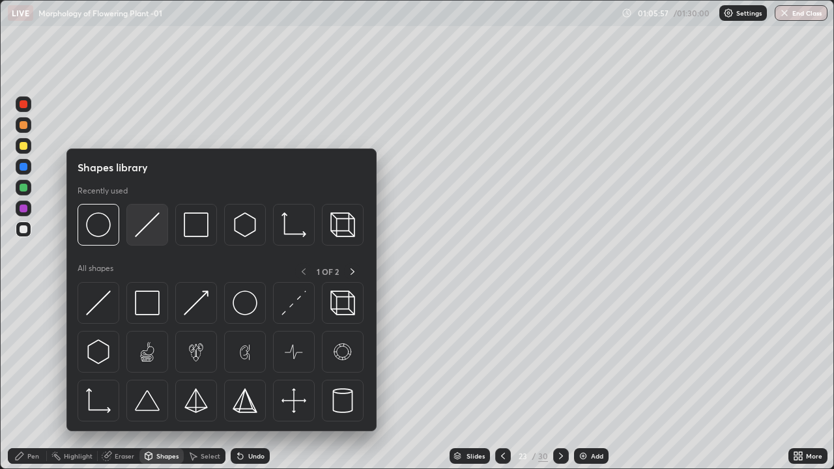
click at [142, 231] on img at bounding box center [147, 224] width 25 height 25
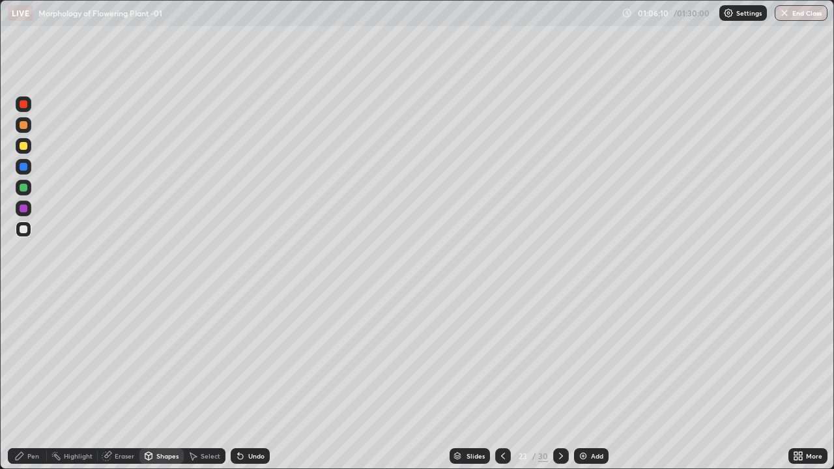
click at [42, 380] on div "Pen" at bounding box center [27, 456] width 39 height 16
click at [25, 315] on div at bounding box center [24, 318] width 16 height 16
click at [23, 209] on div at bounding box center [24, 208] width 8 height 8
click at [24, 340] on div at bounding box center [24, 339] width 8 height 8
click at [25, 341] on div at bounding box center [24, 339] width 8 height 8
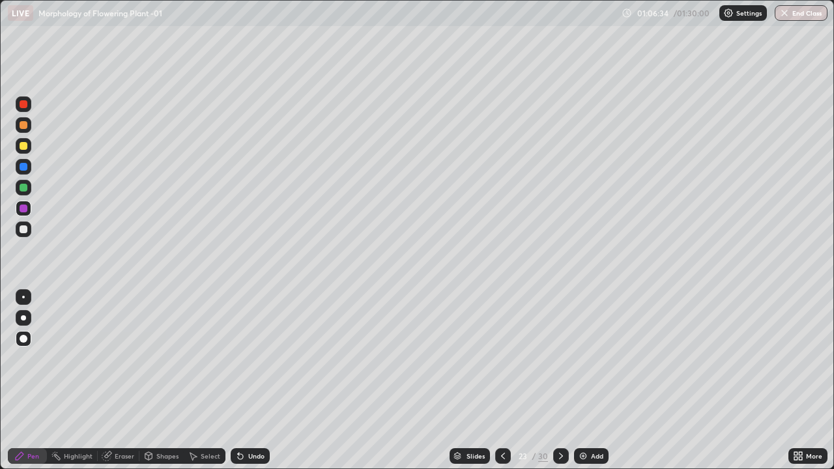
click at [25, 232] on div at bounding box center [24, 229] width 8 height 8
click at [255, 380] on div "Undo" at bounding box center [256, 456] width 16 height 7
click at [152, 380] on icon at bounding box center [148, 456] width 10 height 10
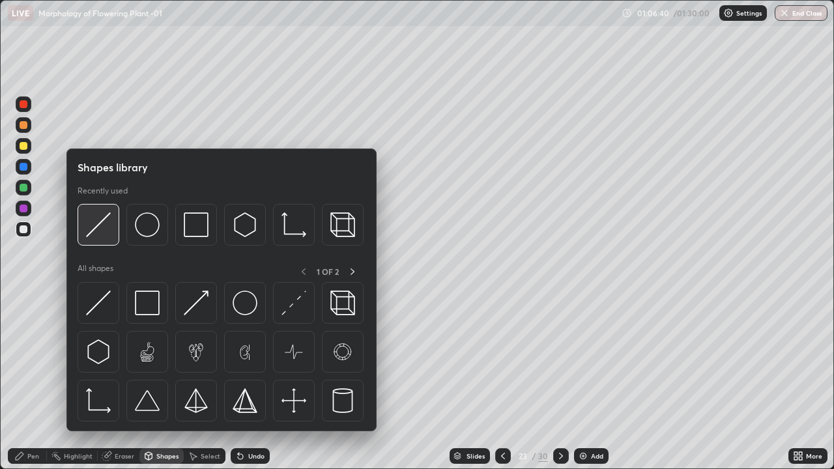
click at [98, 226] on img at bounding box center [98, 224] width 25 height 25
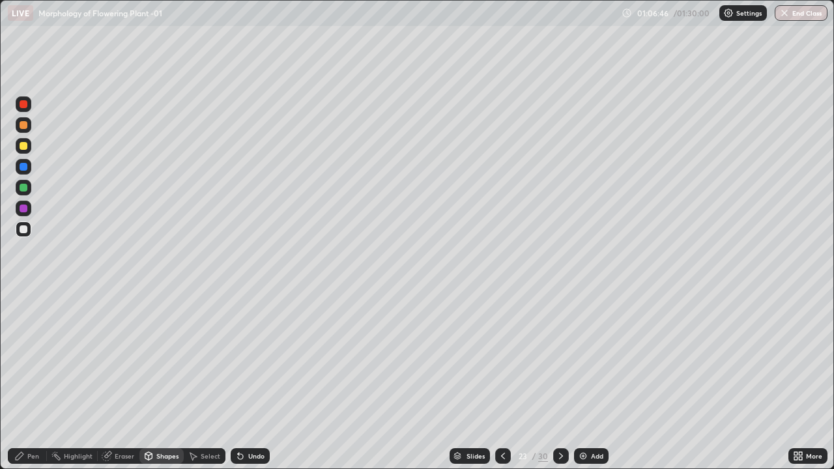
click at [29, 380] on div "Pen" at bounding box center [33, 456] width 12 height 7
click at [24, 341] on div at bounding box center [24, 339] width 8 height 8
click at [26, 187] on div at bounding box center [24, 188] width 8 height 8
click at [29, 229] on div at bounding box center [24, 229] width 16 height 16
click at [23, 318] on div at bounding box center [23, 317] width 5 height 5
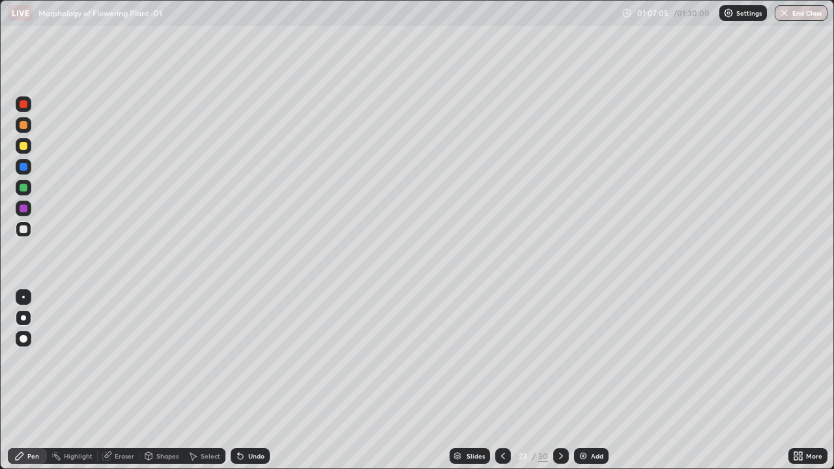
click at [27, 341] on div at bounding box center [24, 339] width 16 height 16
click at [30, 316] on div at bounding box center [24, 318] width 16 height 16
click at [23, 318] on div at bounding box center [23, 317] width 5 height 5
click at [29, 149] on div at bounding box center [24, 146] width 16 height 16
click at [23, 297] on div at bounding box center [23, 297] width 3 height 3
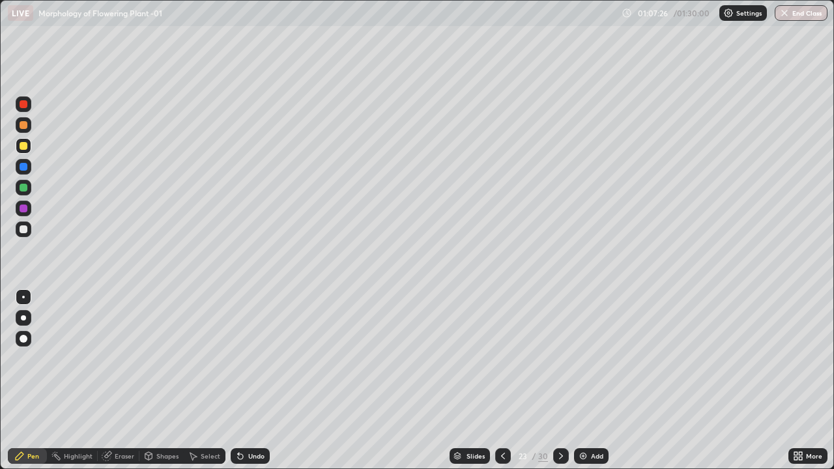
click at [29, 207] on div at bounding box center [24, 209] width 16 height 16
click at [25, 231] on div at bounding box center [24, 229] width 8 height 8
click at [30, 188] on div at bounding box center [24, 188] width 16 height 16
click at [262, 380] on div "Undo" at bounding box center [256, 456] width 16 height 7
click at [30, 232] on div at bounding box center [24, 229] width 16 height 16
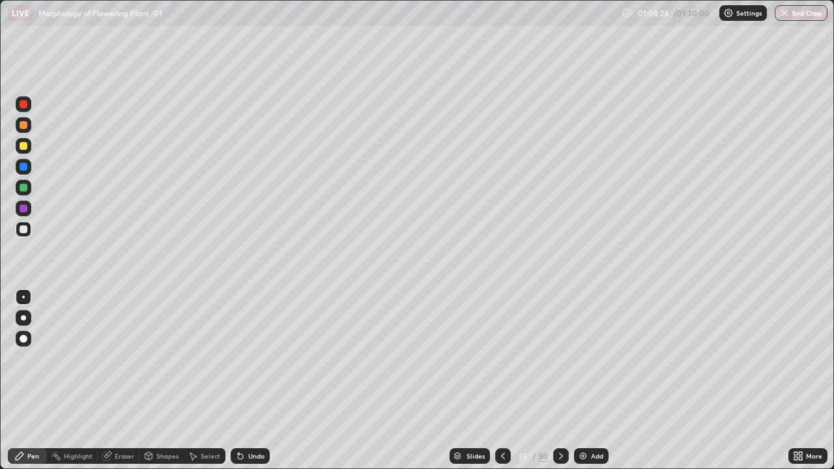
click at [23, 297] on div at bounding box center [23, 297] width 3 height 3
click at [25, 231] on div at bounding box center [24, 229] width 8 height 8
click at [24, 229] on div at bounding box center [24, 229] width 8 height 8
click at [24, 146] on div at bounding box center [24, 146] width 8 height 8
click at [259, 380] on div "Undo" at bounding box center [256, 456] width 16 height 7
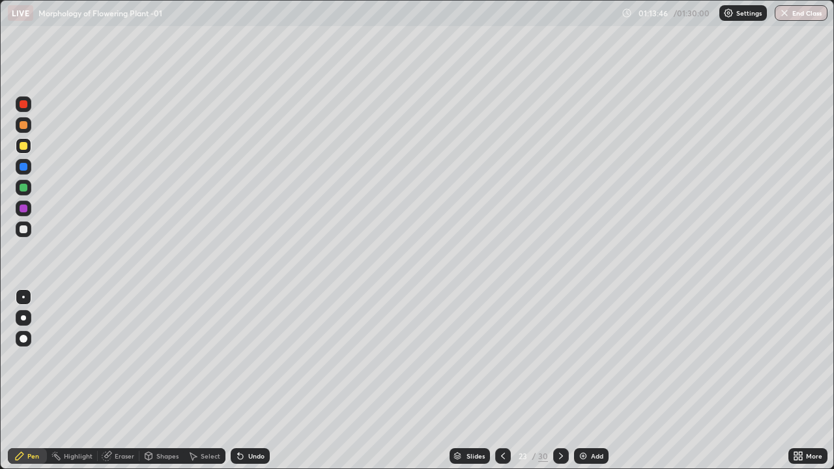
click at [260, 380] on div "Undo" at bounding box center [250, 456] width 39 height 16
click at [259, 380] on div "Undo" at bounding box center [256, 456] width 16 height 7
click at [261, 380] on div "Undo" at bounding box center [256, 456] width 16 height 7
click at [260, 380] on div "Undo" at bounding box center [256, 456] width 16 height 7
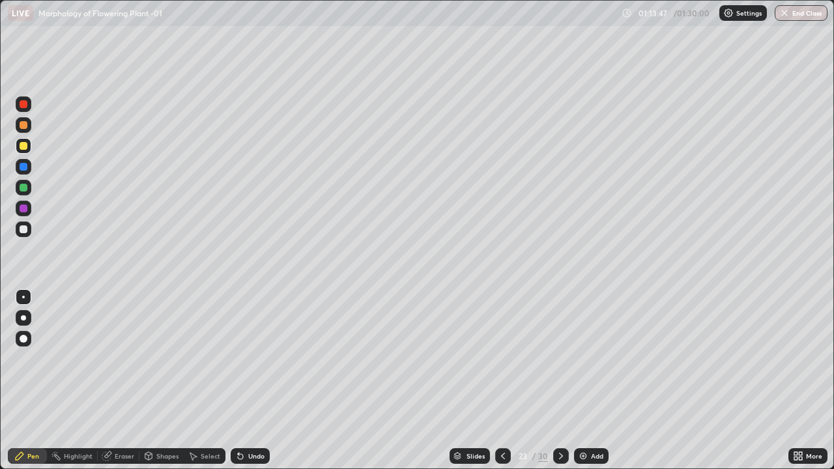
click at [260, 380] on div "Undo" at bounding box center [256, 456] width 16 height 7
click at [259, 380] on div "Undo" at bounding box center [256, 456] width 16 height 7
click at [257, 380] on div "Undo" at bounding box center [250, 456] width 39 height 16
click at [254, 380] on div "Undo" at bounding box center [256, 456] width 16 height 7
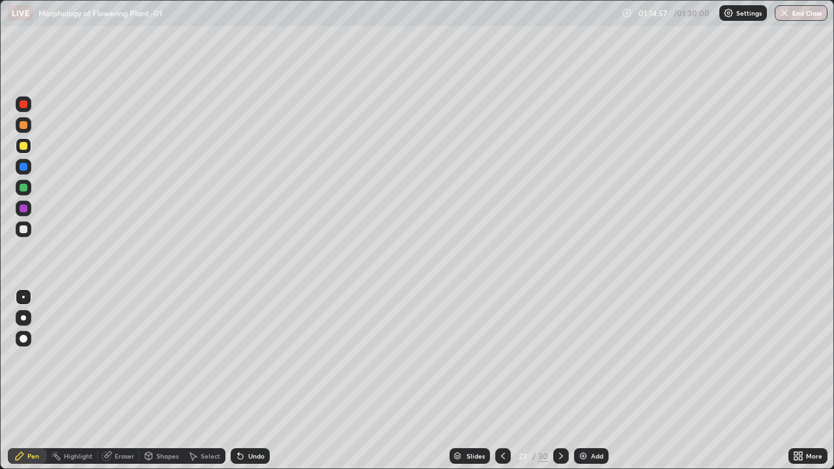
click at [25, 188] on div at bounding box center [24, 188] width 8 height 8
click at [24, 229] on div at bounding box center [24, 229] width 8 height 8
click at [258, 380] on div "Undo" at bounding box center [256, 456] width 16 height 7
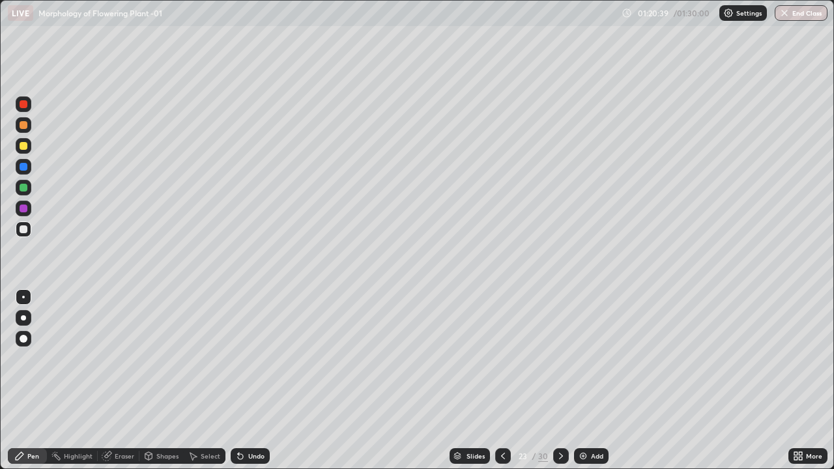
click at [592, 380] on div "Add" at bounding box center [597, 456] width 12 height 7
click at [252, 380] on div "Undo" at bounding box center [256, 456] width 16 height 7
click at [255, 380] on div "Undo" at bounding box center [256, 456] width 16 height 7
click at [251, 380] on div "Undo" at bounding box center [256, 456] width 16 height 7
click at [163, 380] on div "Shapes" at bounding box center [167, 456] width 22 height 7
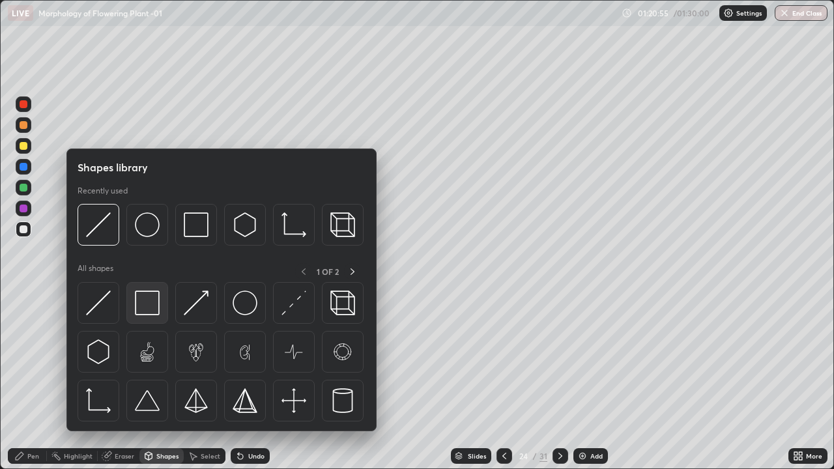
click at [140, 307] on img at bounding box center [147, 302] width 25 height 25
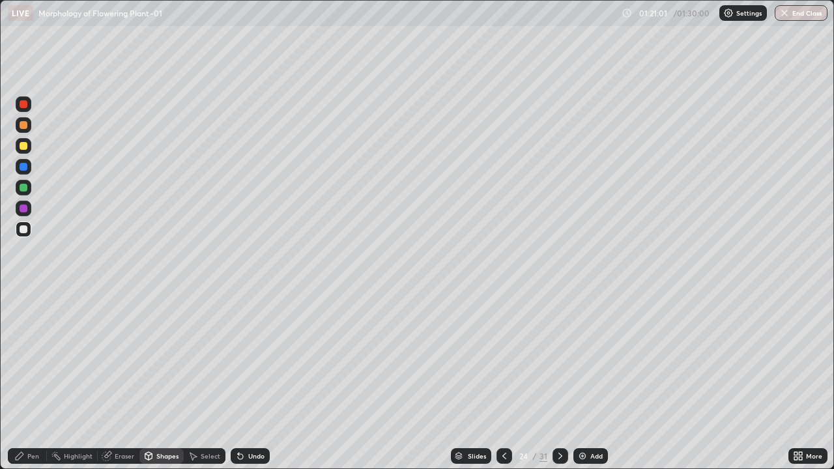
click at [36, 380] on div "Pen" at bounding box center [33, 456] width 12 height 7
click at [25, 333] on div at bounding box center [24, 339] width 16 height 16
click at [29, 147] on div at bounding box center [24, 146] width 16 height 16
click at [30, 212] on div at bounding box center [24, 209] width 16 height 16
click at [25, 231] on div at bounding box center [24, 229] width 8 height 8
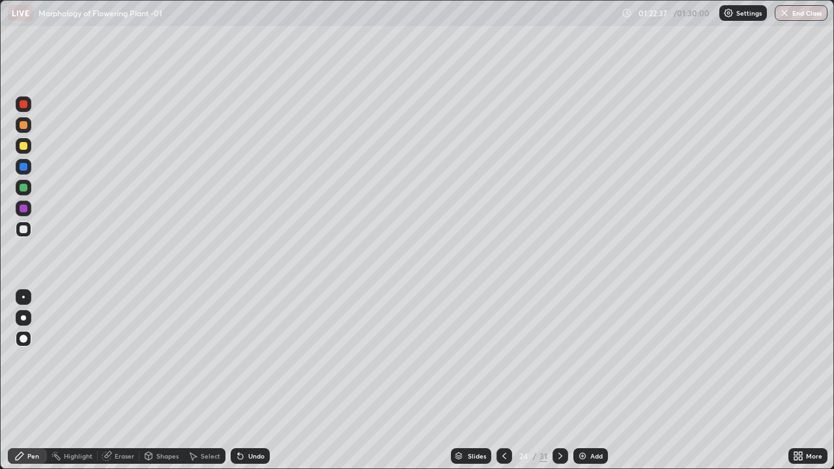
click at [23, 167] on div at bounding box center [24, 167] width 8 height 8
click at [25, 147] on div at bounding box center [24, 146] width 8 height 8
click at [29, 315] on div at bounding box center [24, 318] width 16 height 16
click at [30, 232] on div at bounding box center [24, 229] width 16 height 16
click at [559, 380] on icon at bounding box center [560, 456] width 10 height 10
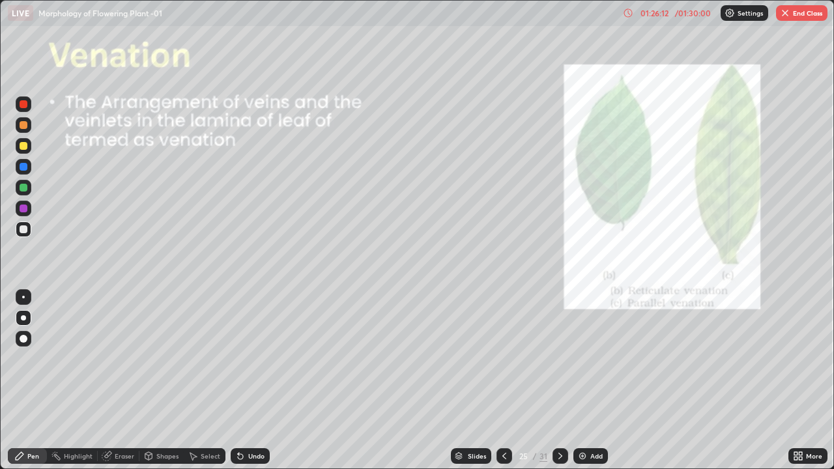
click at [25, 227] on div at bounding box center [24, 229] width 8 height 8
click at [806, 14] on button "End Class" at bounding box center [801, 13] width 51 height 16
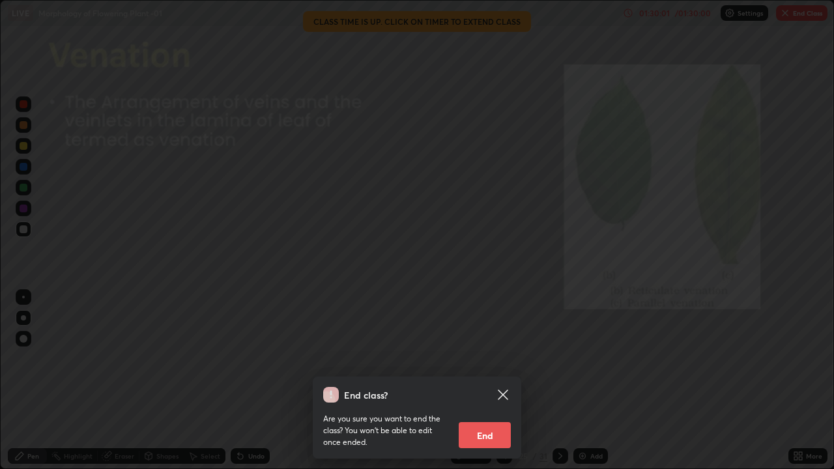
click at [496, 380] on button "End" at bounding box center [484, 435] width 52 height 26
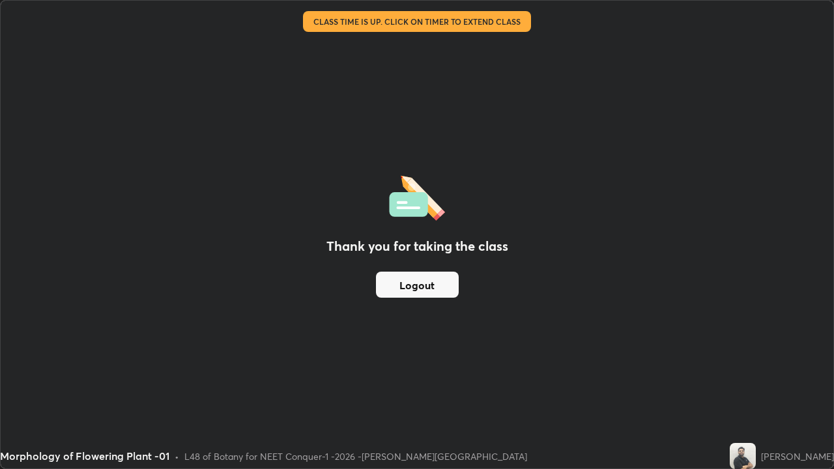
click at [433, 284] on button "Logout" at bounding box center [417, 285] width 83 height 26
